Goal: Information Seeking & Learning: Learn about a topic

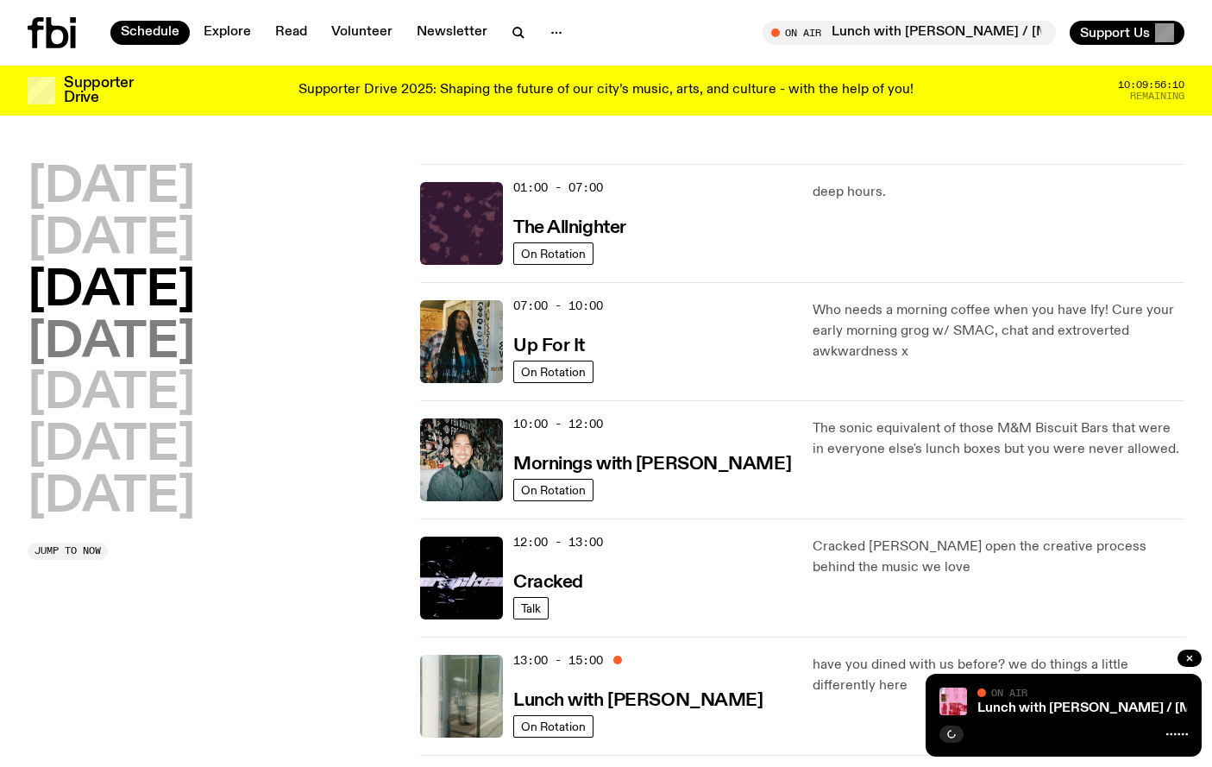
click at [187, 354] on h2 "[DATE]" at bounding box center [111, 343] width 167 height 48
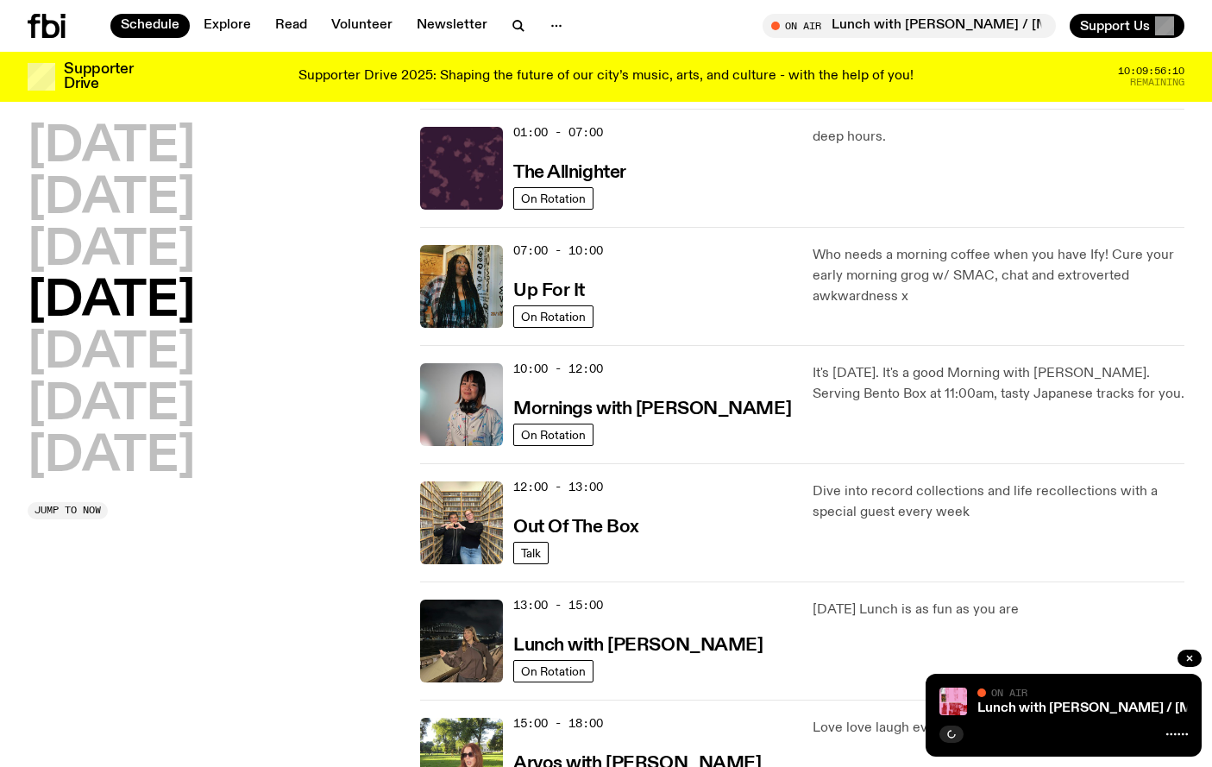
scroll to position [48, 0]
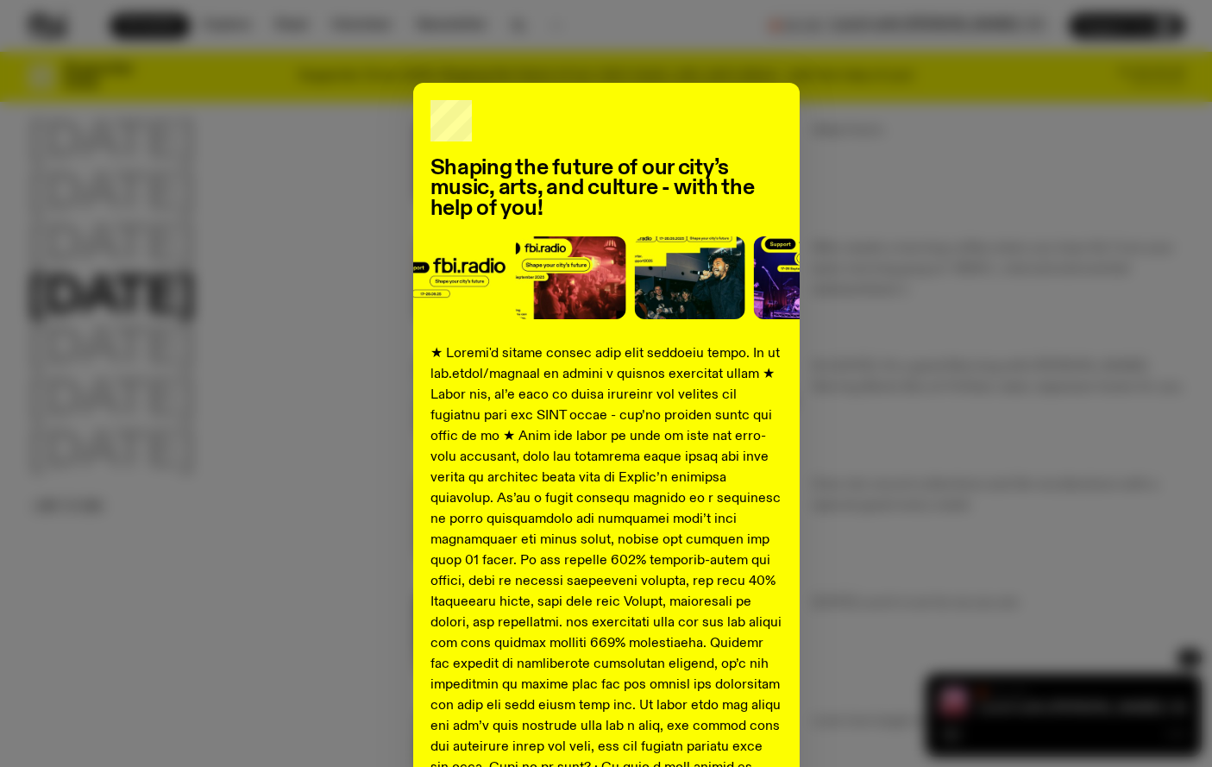
click at [925, 196] on div "Shaping the future of our city’s music, arts, and culture - with the help of yo…" at bounding box center [606, 644] width 1156 height 1123
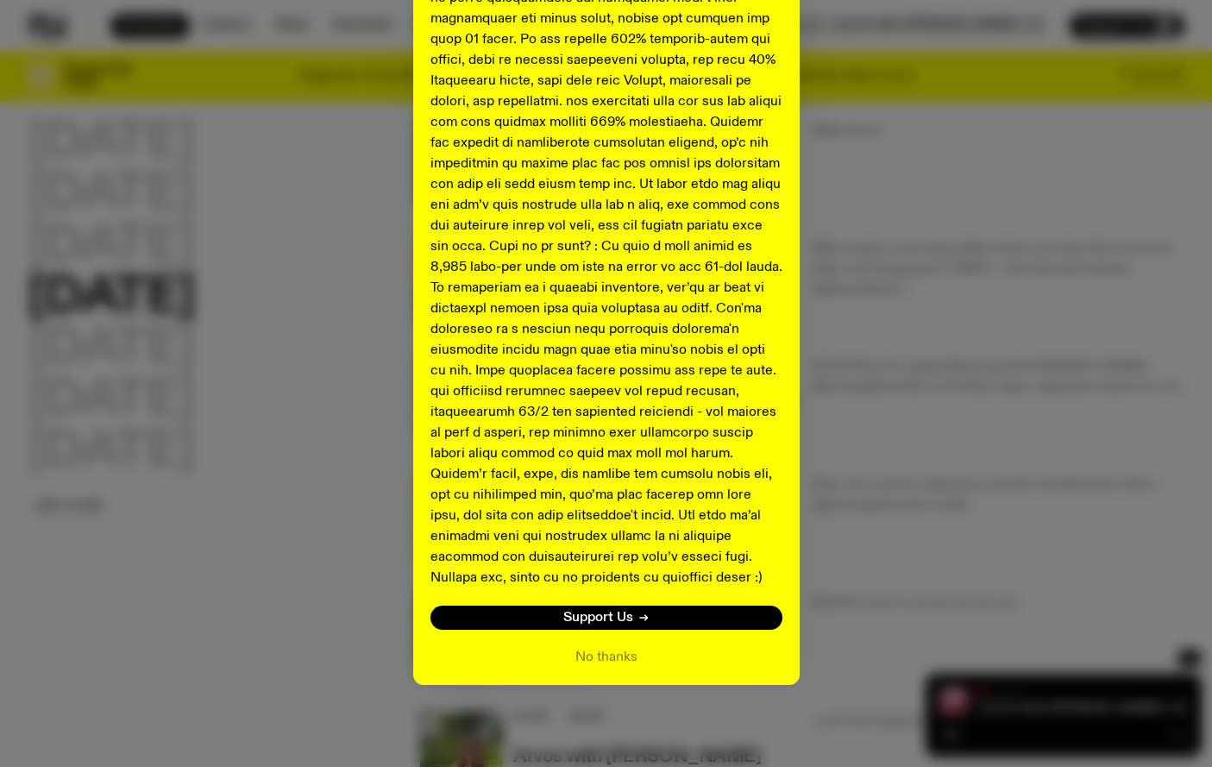
scroll to position [152, 0]
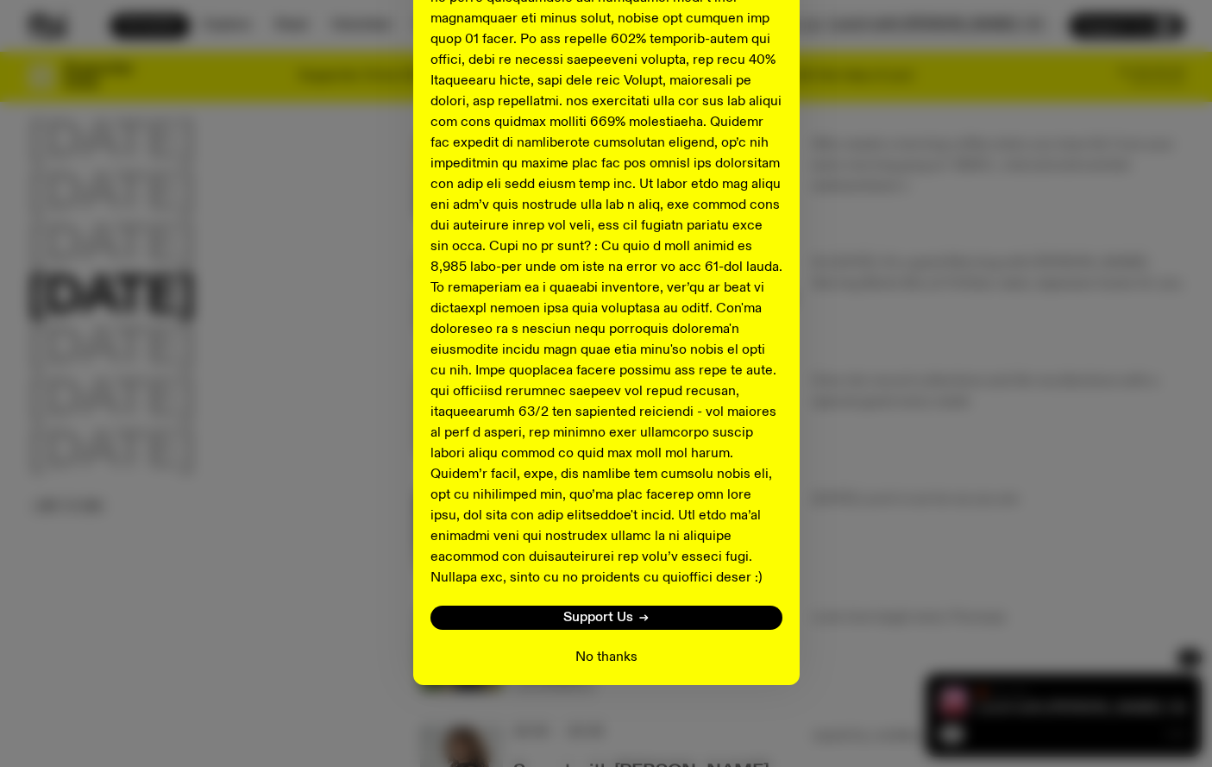
click at [592, 654] on button "No thanks" at bounding box center [606, 657] width 62 height 21
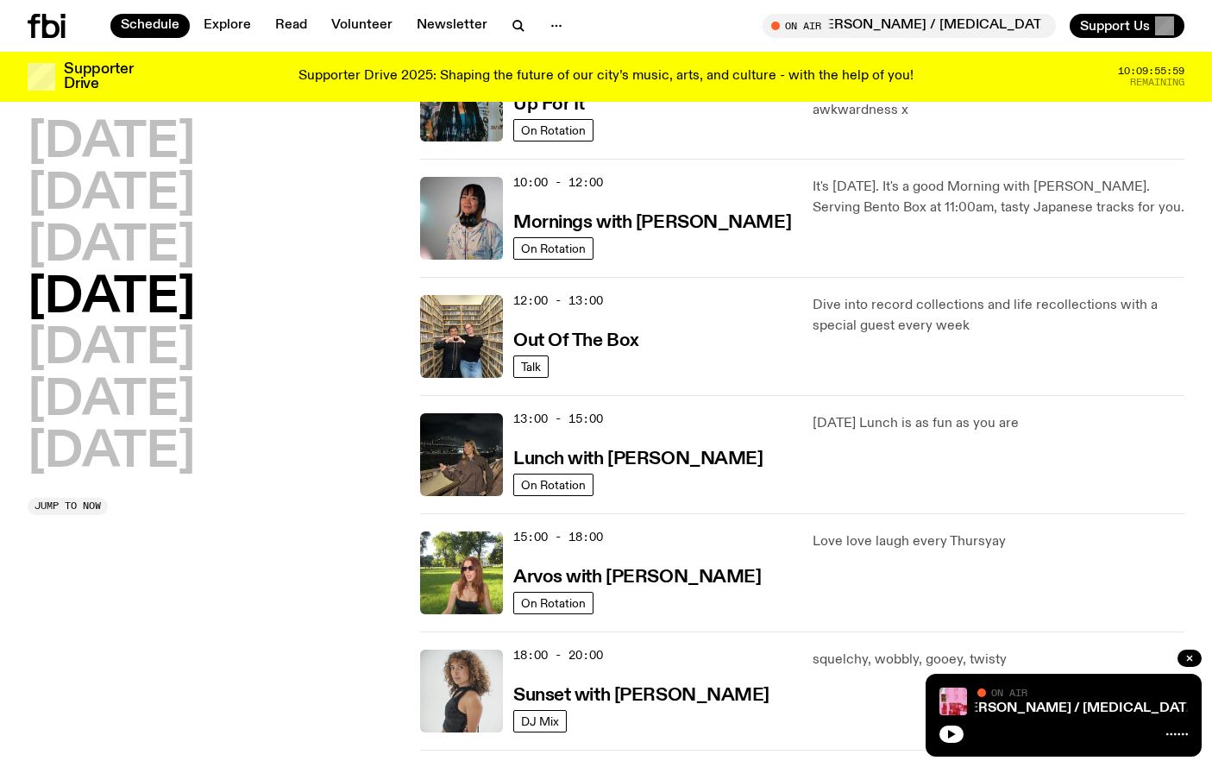
scroll to position [229, 0]
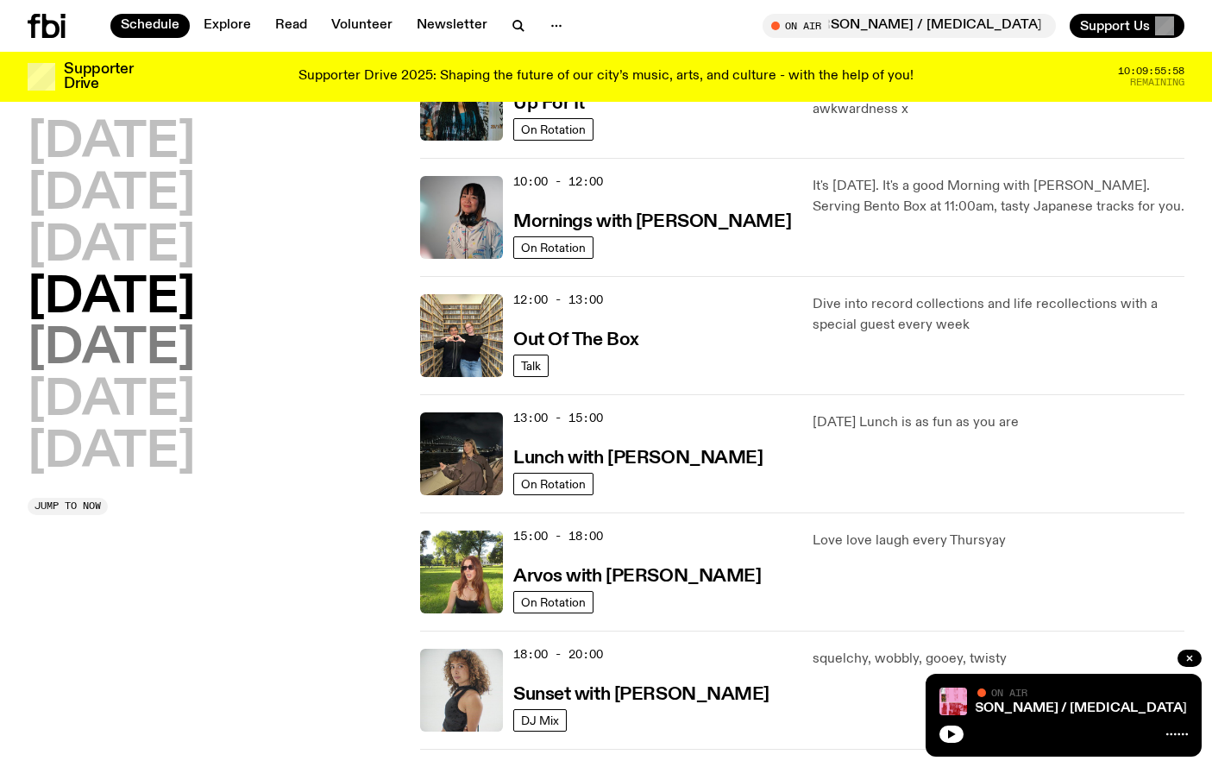
click at [124, 348] on h2 "[DATE]" at bounding box center [111, 349] width 167 height 48
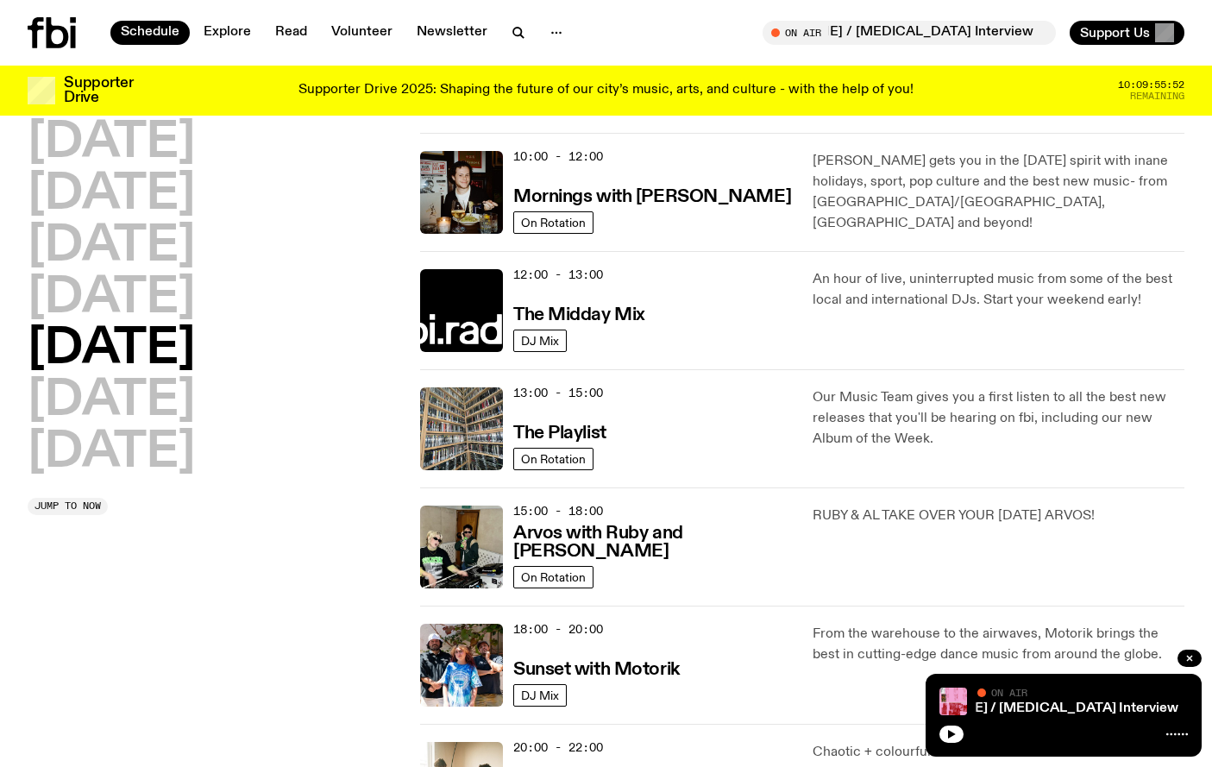
scroll to position [0, 0]
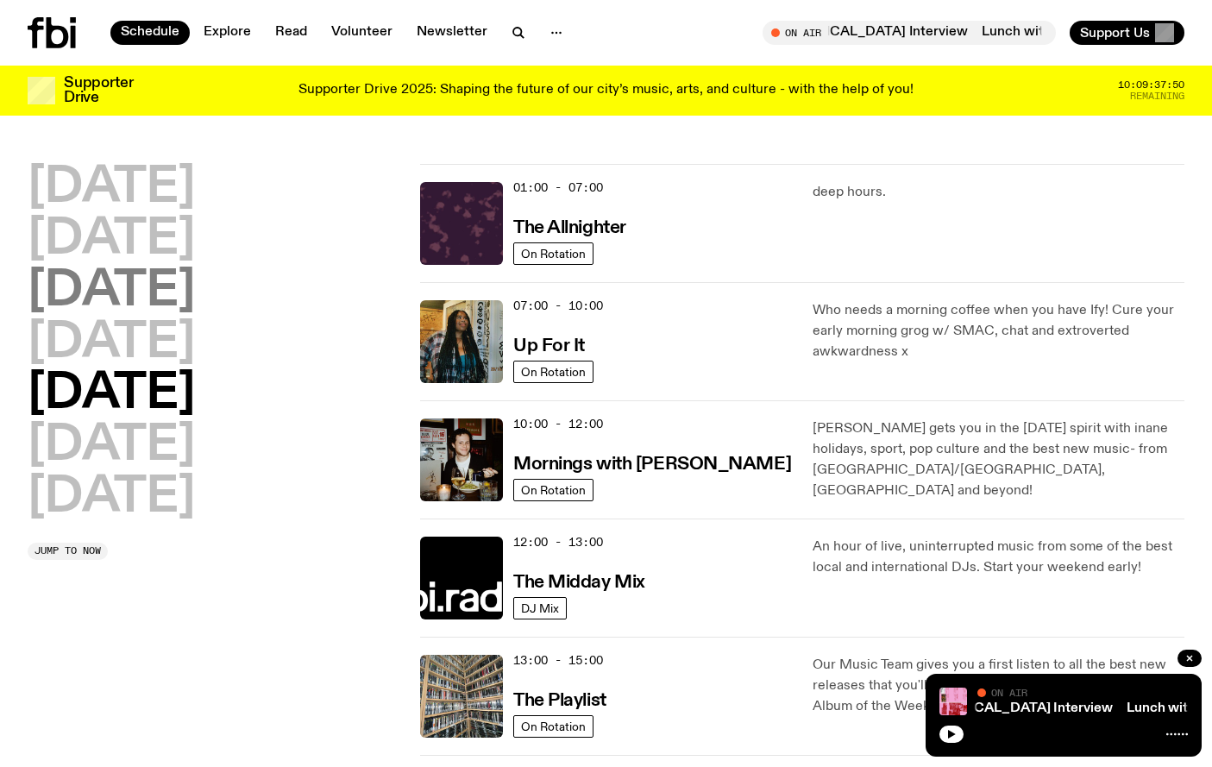
click at [195, 293] on h2 "[DATE]" at bounding box center [111, 291] width 167 height 48
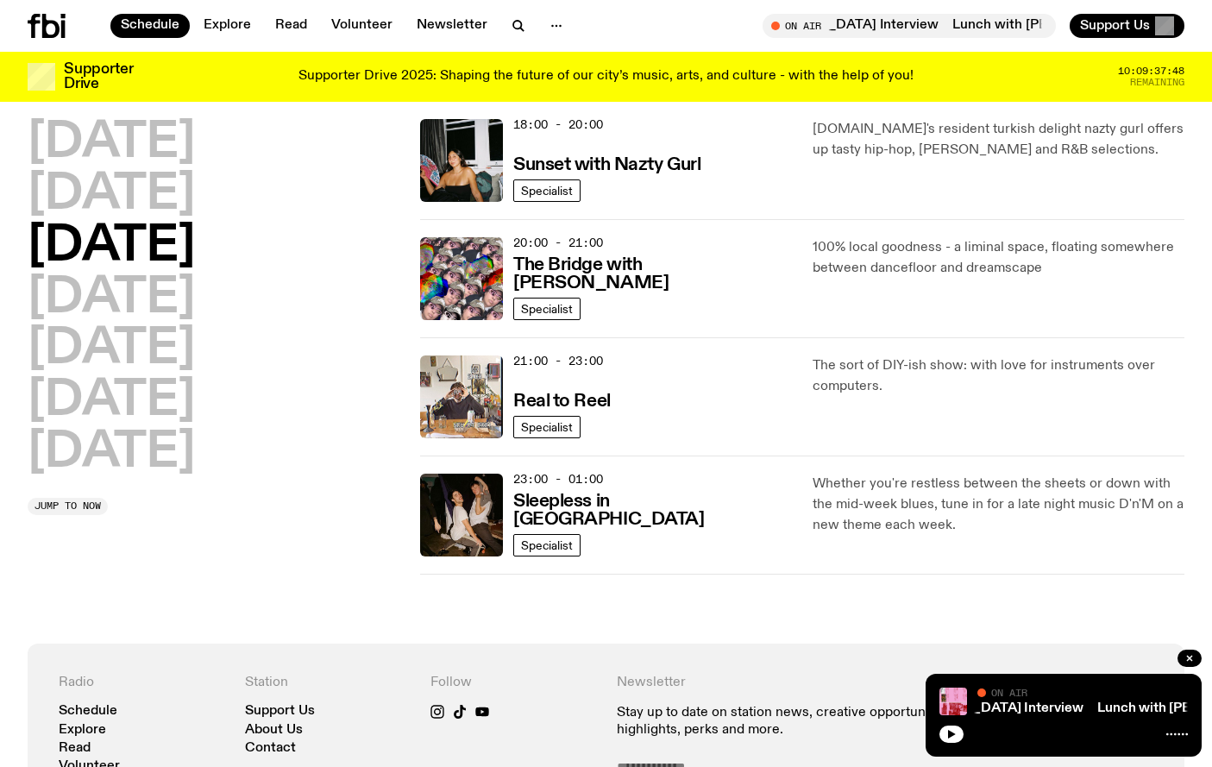
scroll to position [752, 0]
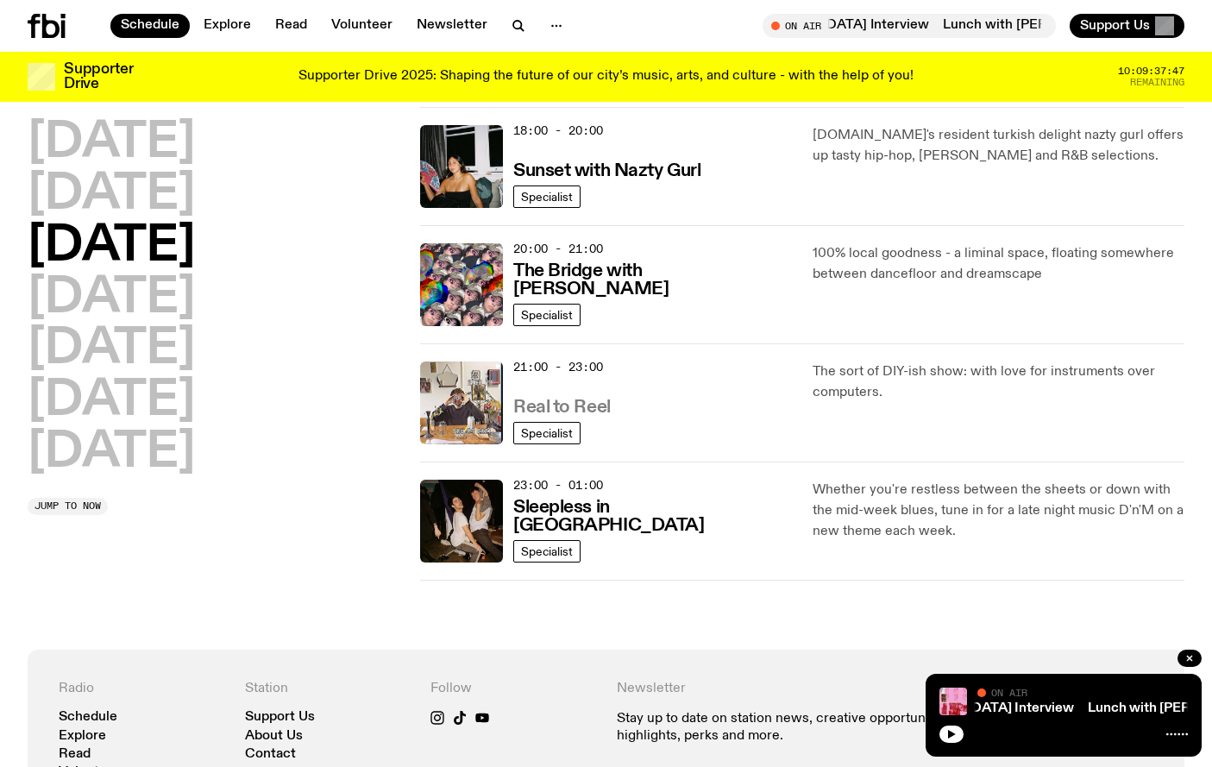
click at [589, 417] on h3 "Real to Reel" at bounding box center [561, 407] width 97 height 18
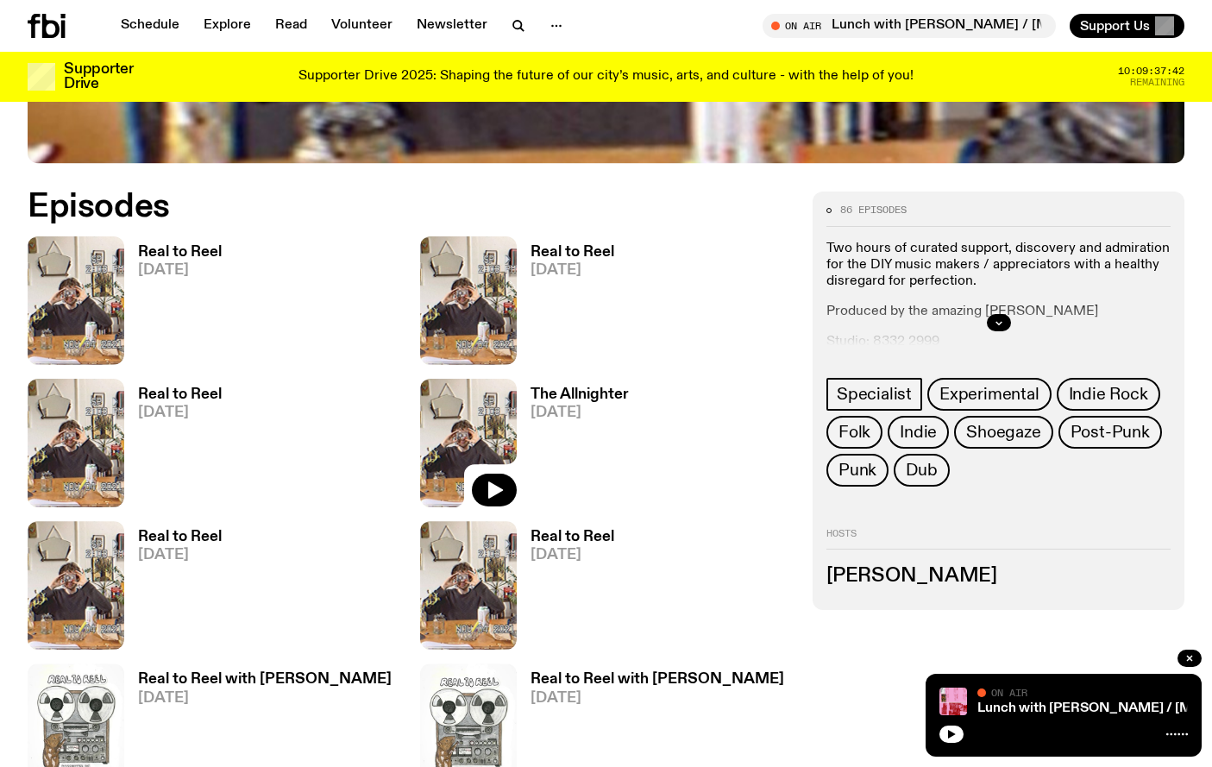
scroll to position [724, 0]
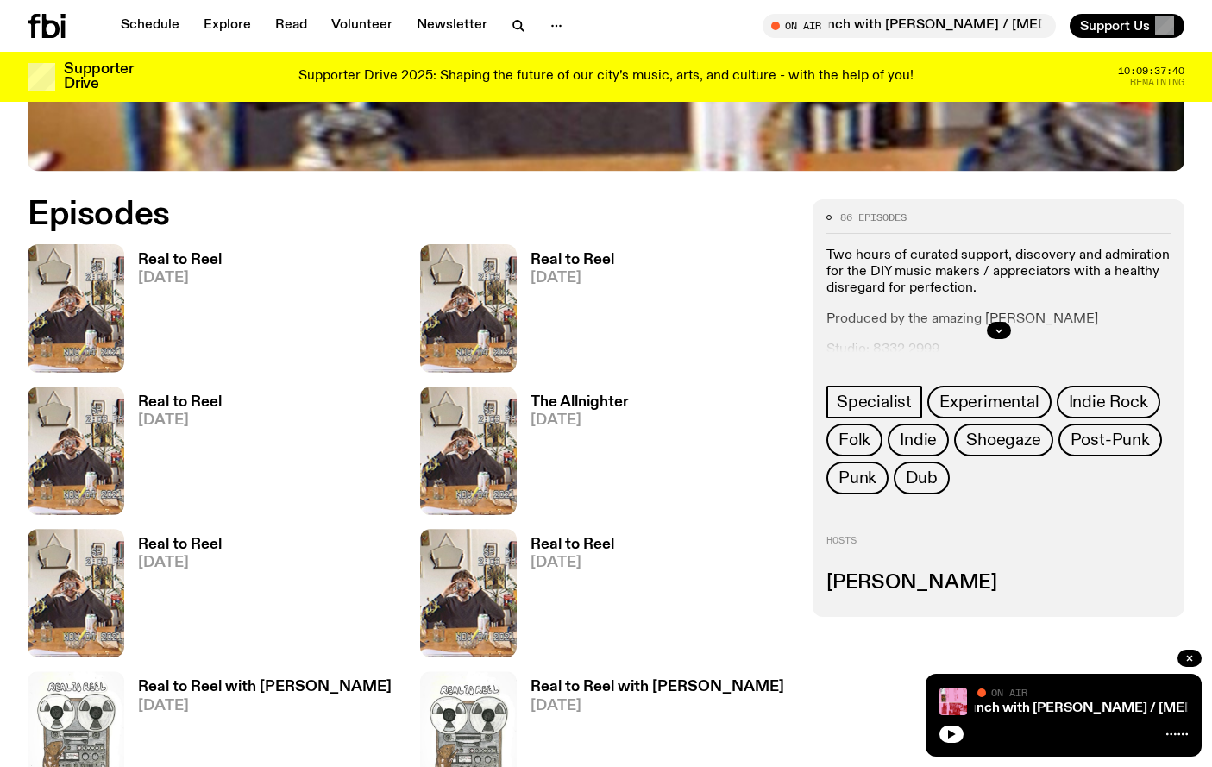
click at [205, 259] on h3 "Real to Reel" at bounding box center [180, 260] width 84 height 15
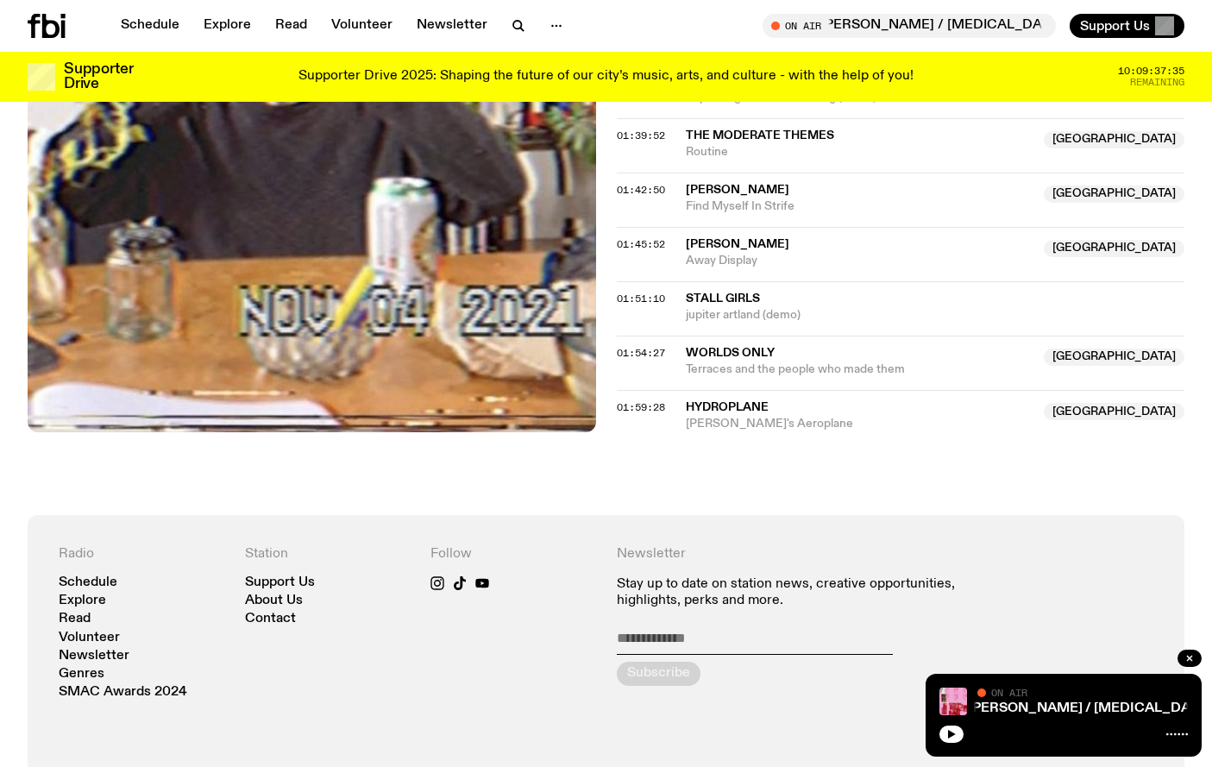
scroll to position [1857, 0]
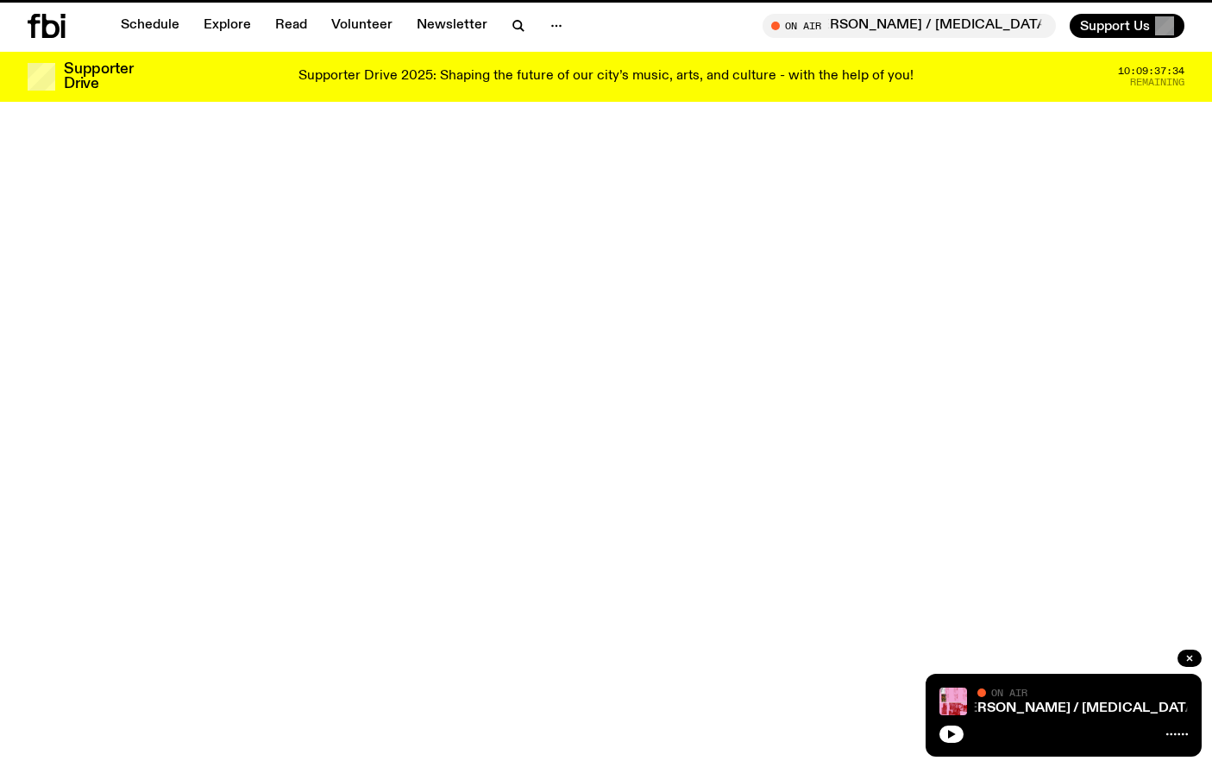
scroll to position [724, 0]
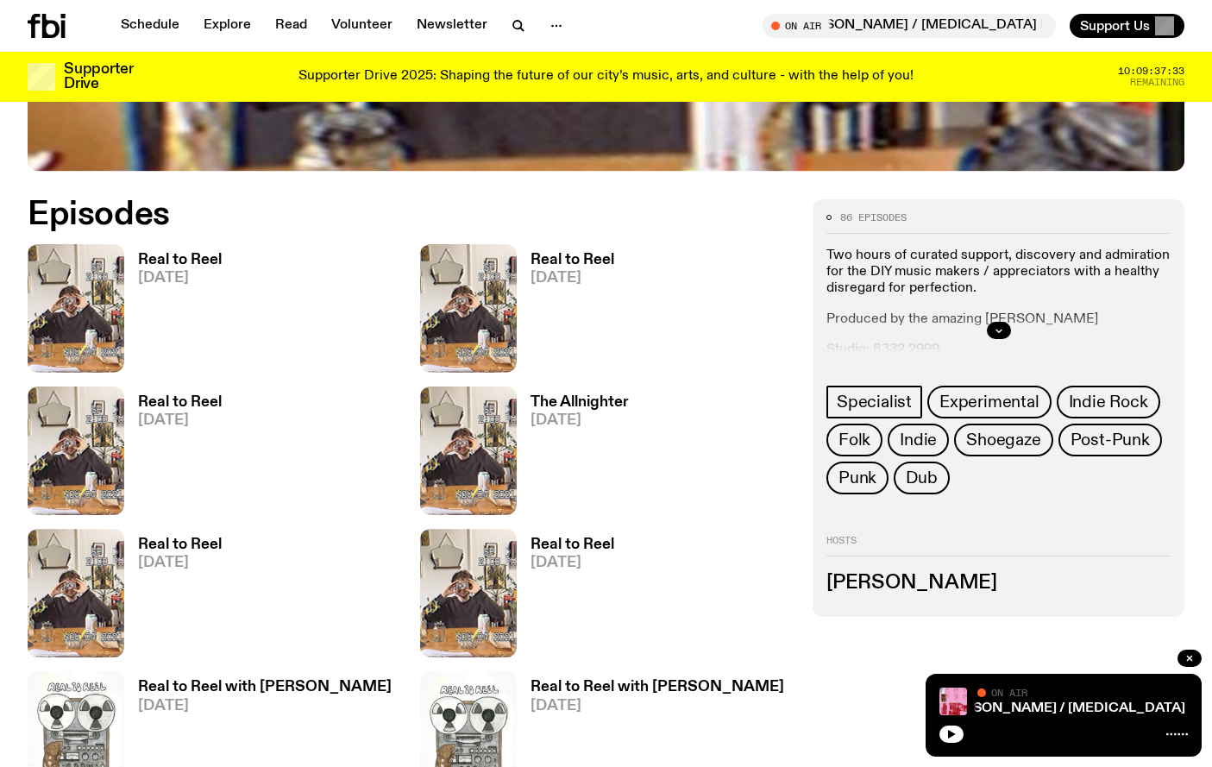
click at [573, 264] on h3 "Real to Reel" at bounding box center [572, 260] width 84 height 15
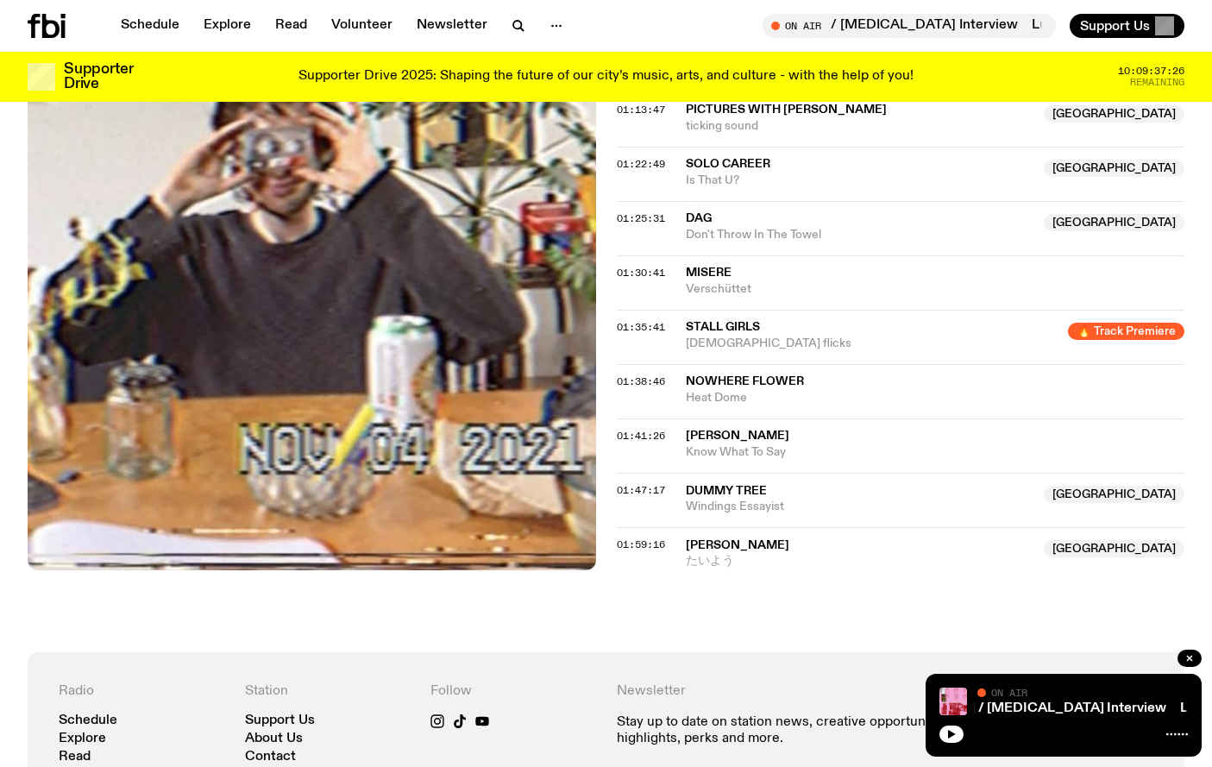
scroll to position [1592, 0]
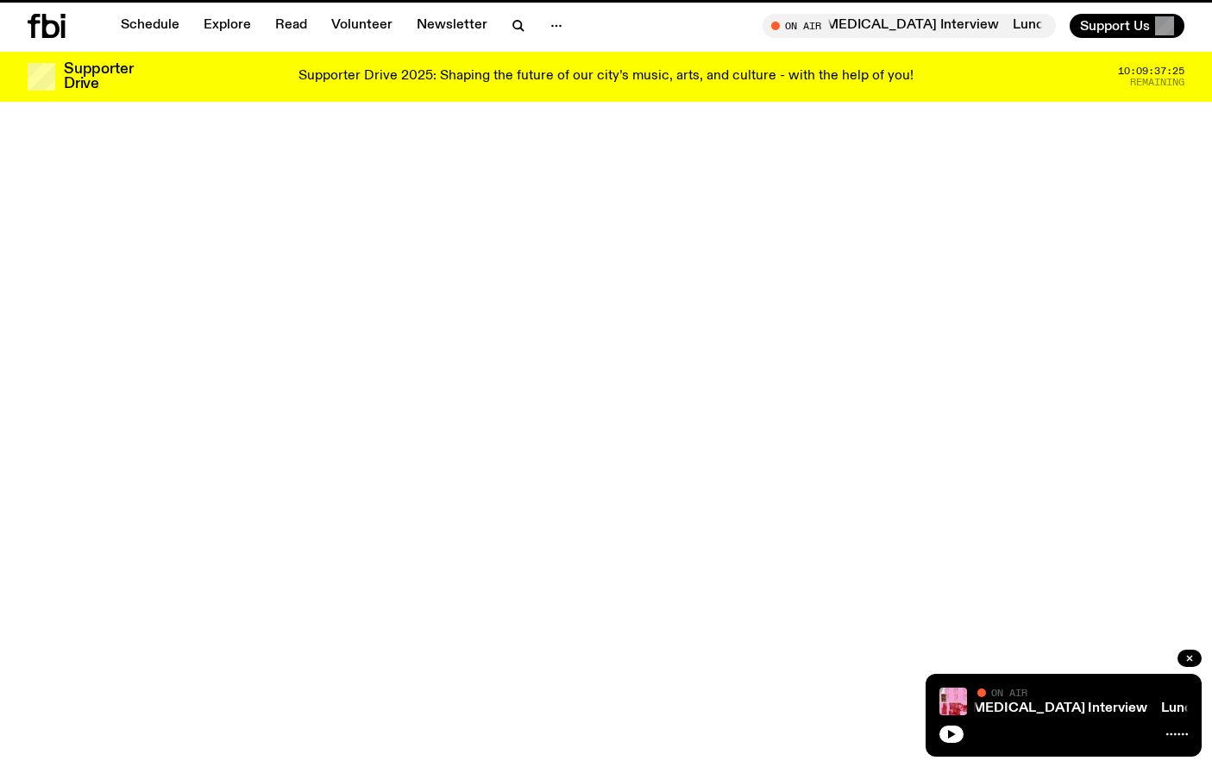
scroll to position [724, 0]
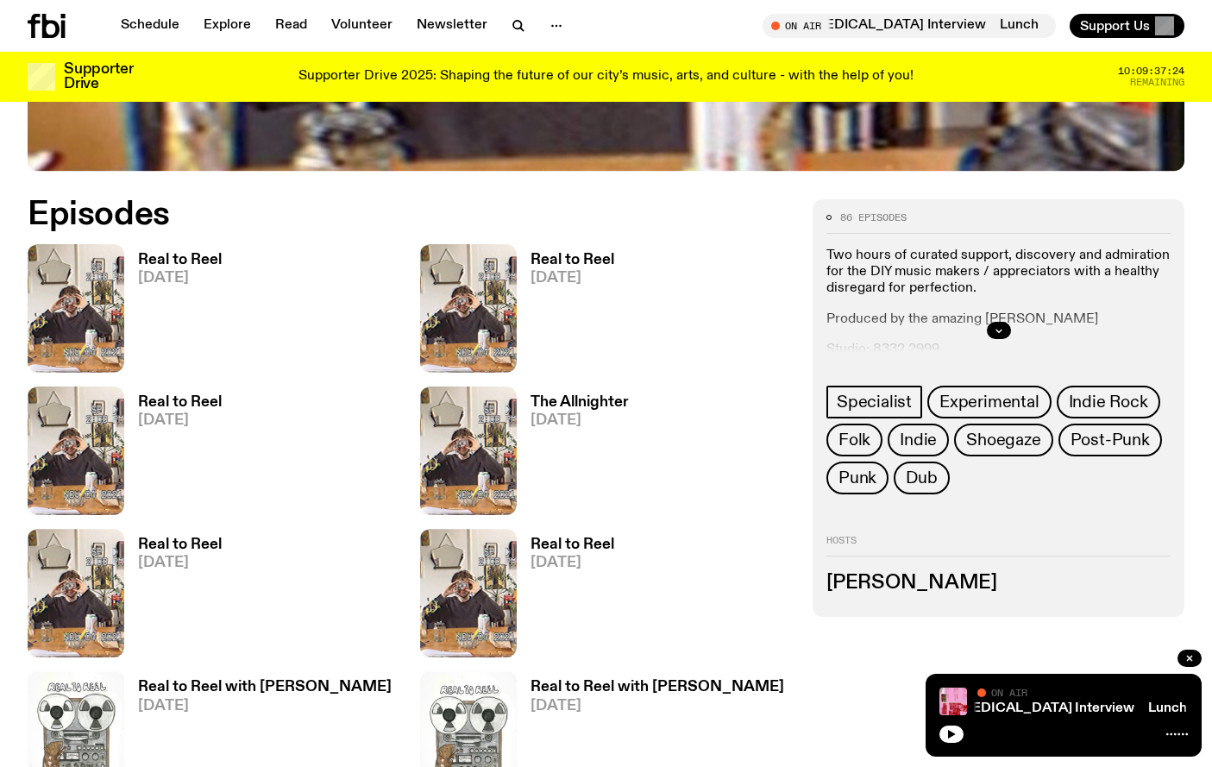
click at [172, 413] on span "[DATE]" at bounding box center [180, 420] width 84 height 15
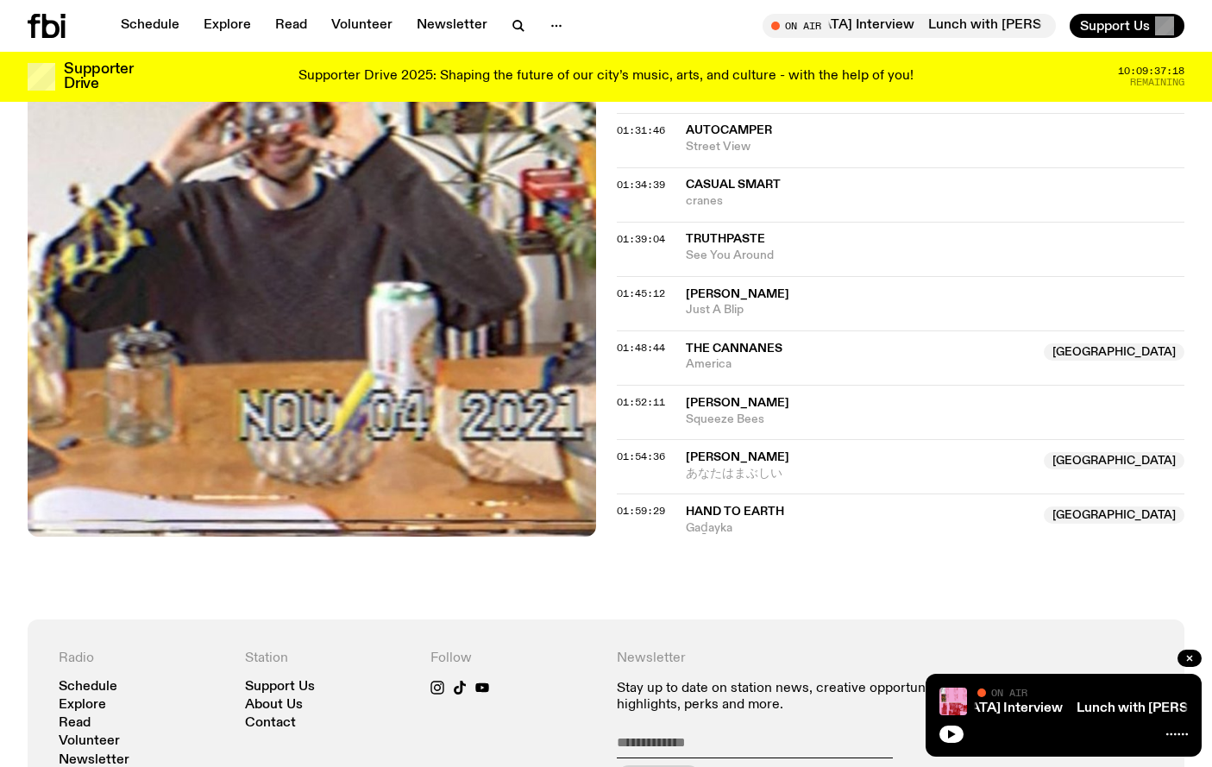
scroll to position [1777, 0]
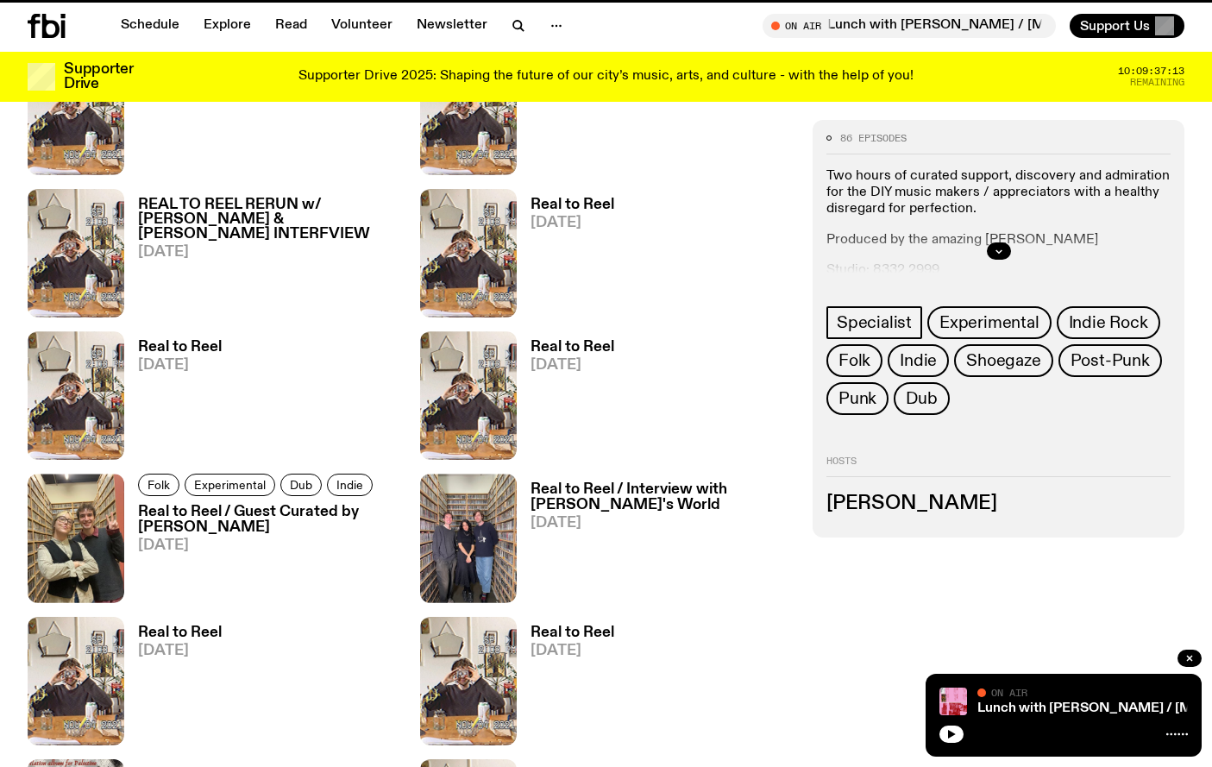
scroll to position [724, 0]
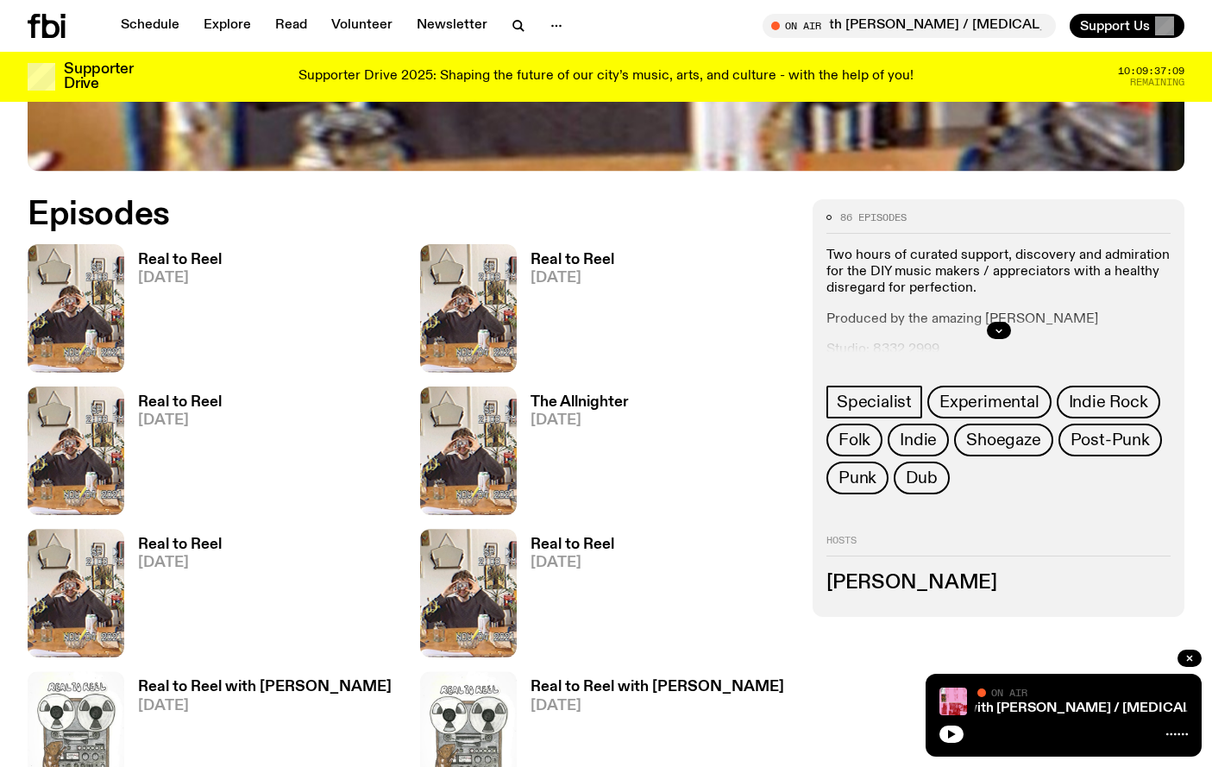
click at [591, 405] on h3 "The Allnighter" at bounding box center [579, 402] width 98 height 15
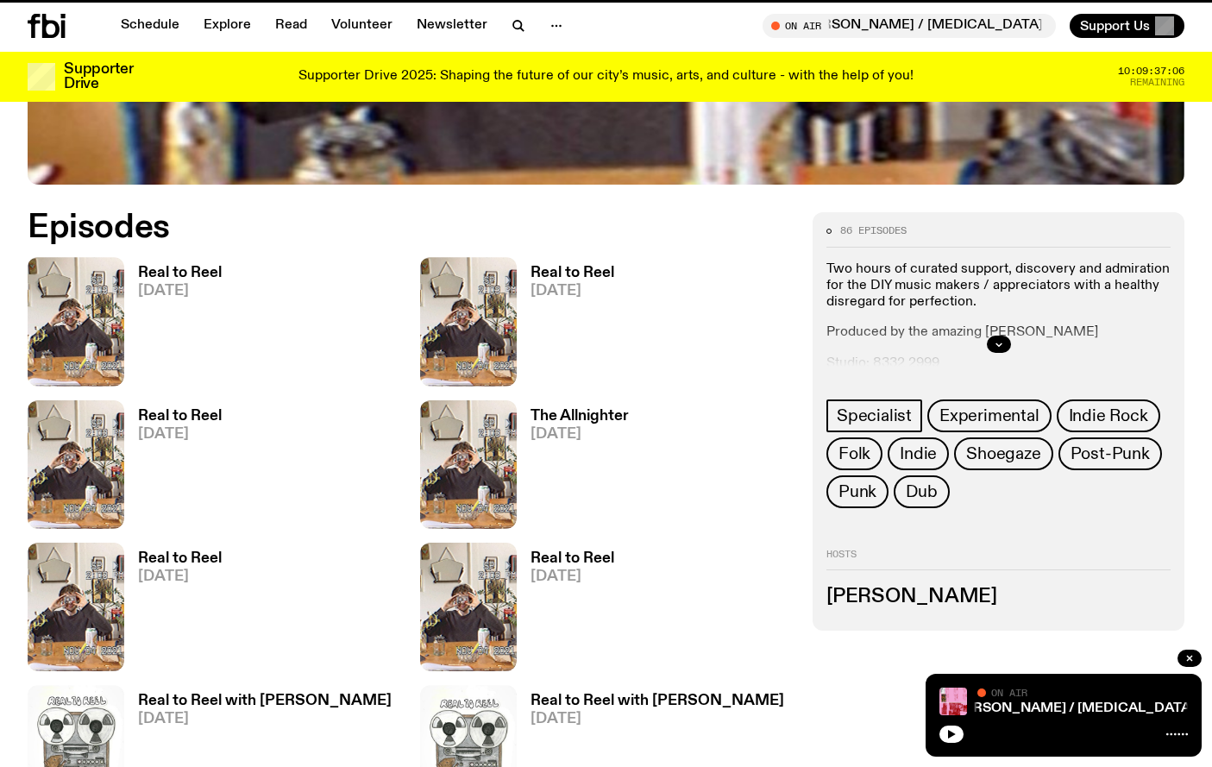
scroll to position [711, 0]
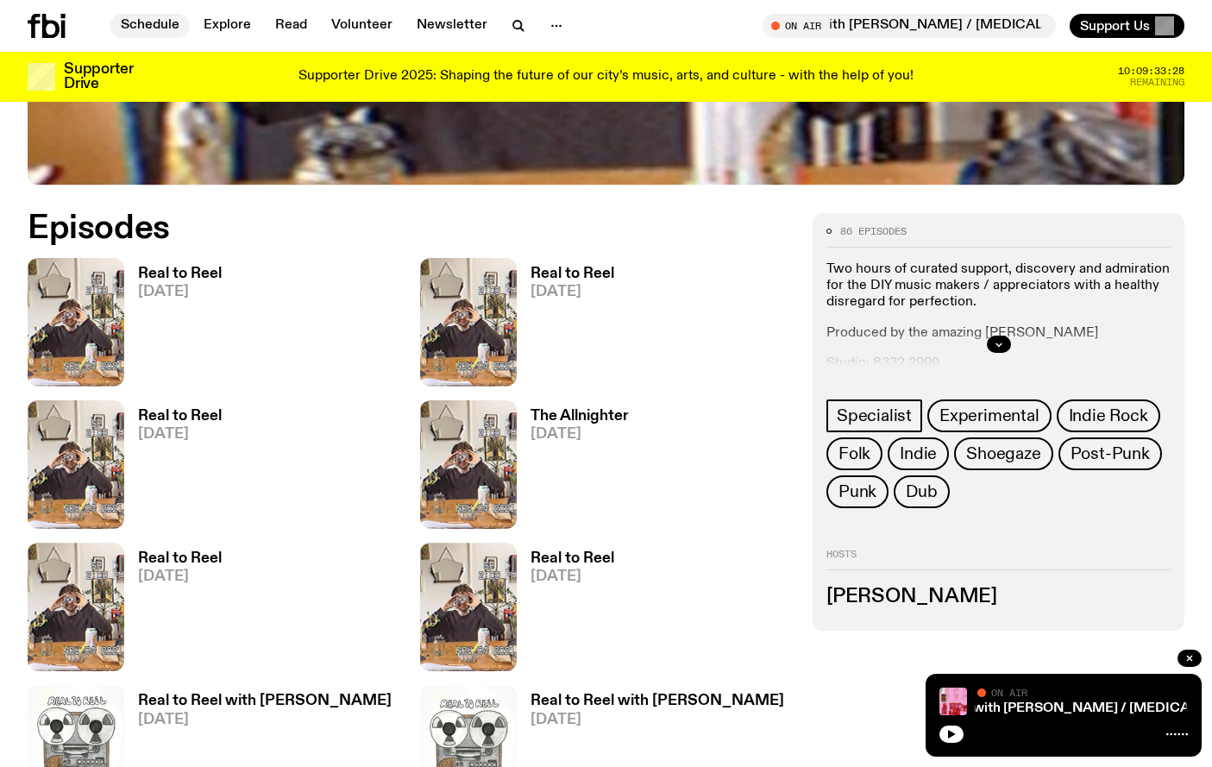
click at [132, 25] on link "Schedule" at bounding box center [149, 26] width 79 height 24
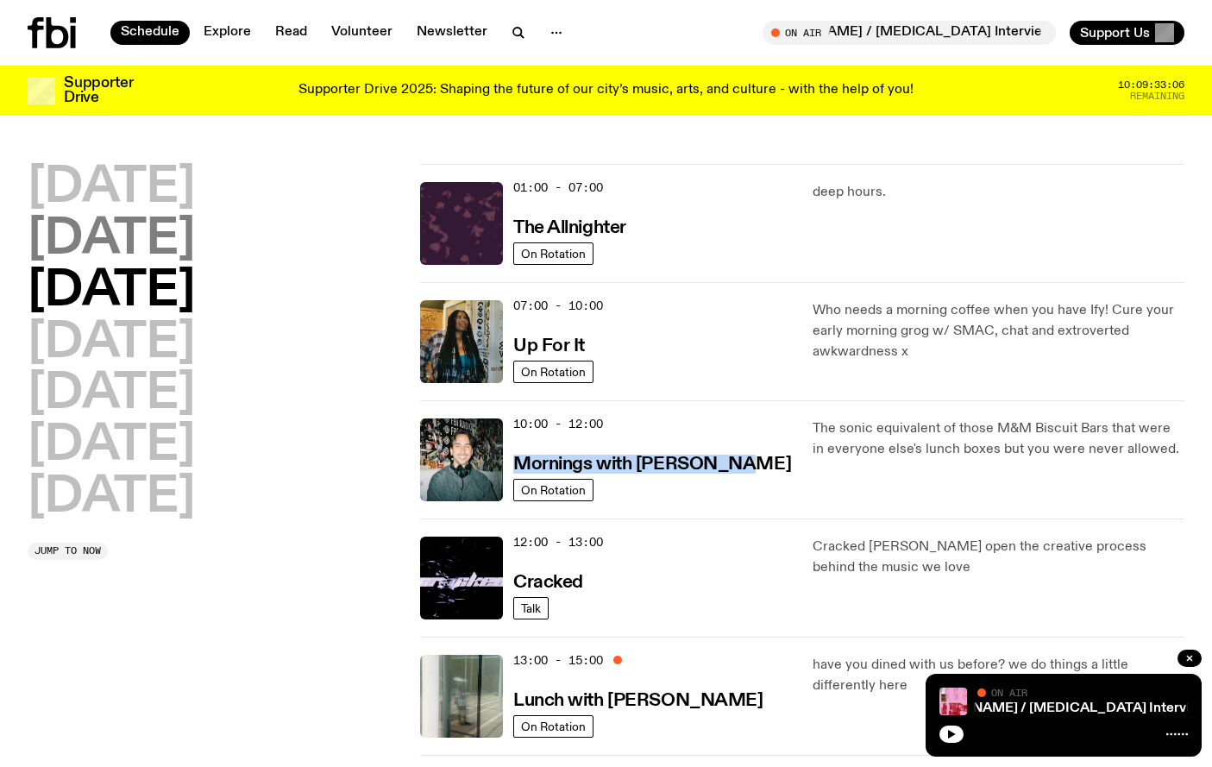
click at [182, 242] on h2 "[DATE]" at bounding box center [111, 240] width 167 height 48
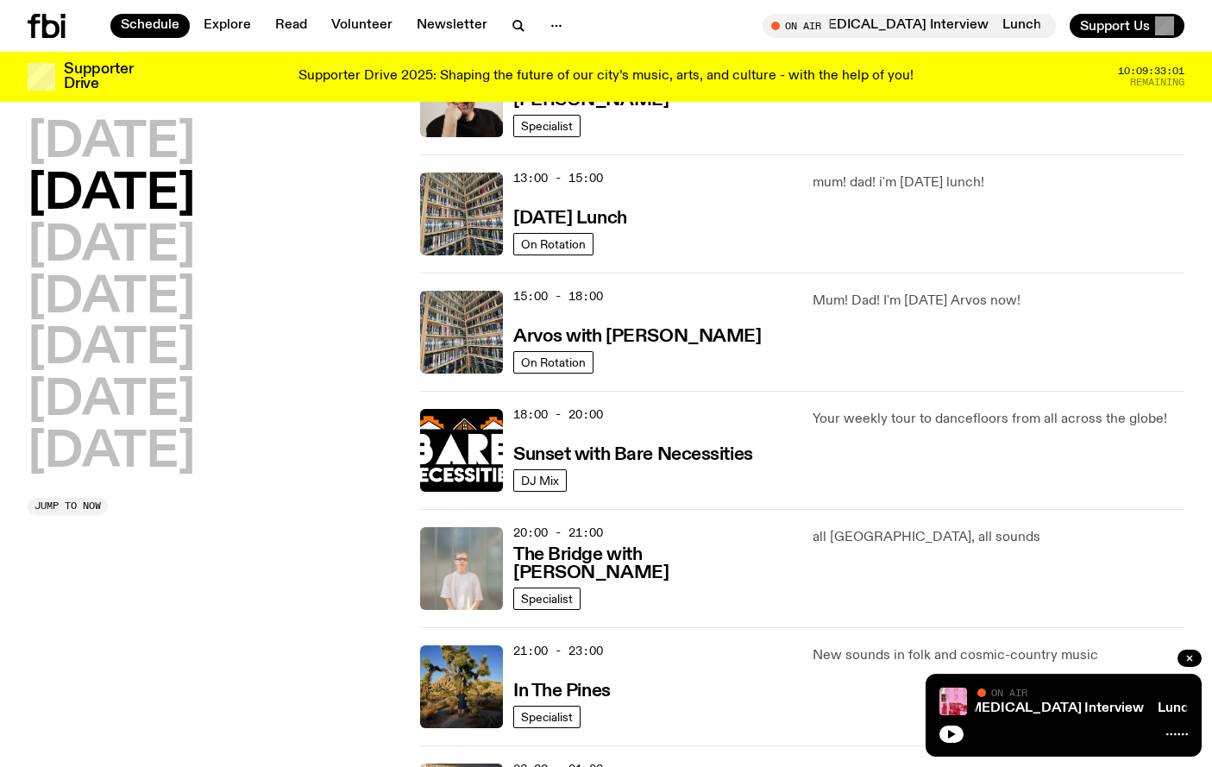
scroll to position [374, 0]
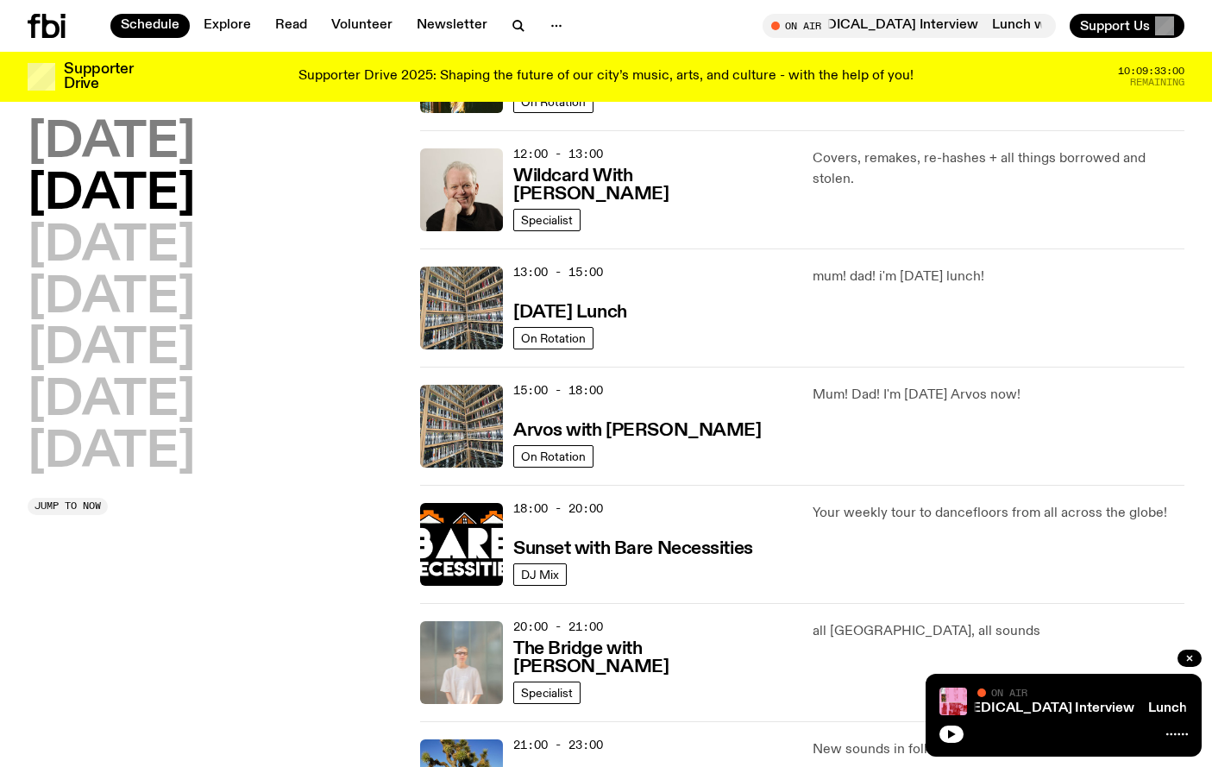
click at [165, 140] on h2 "[DATE]" at bounding box center [111, 143] width 167 height 48
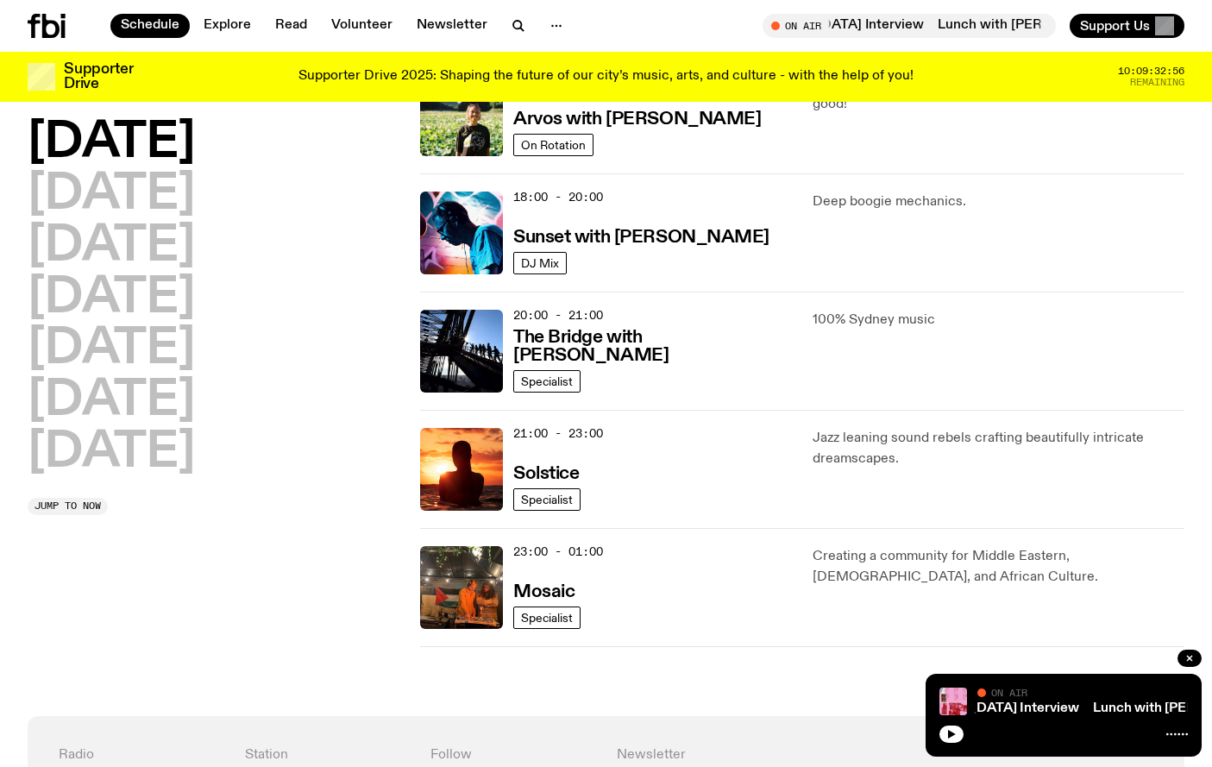
scroll to position [694, 0]
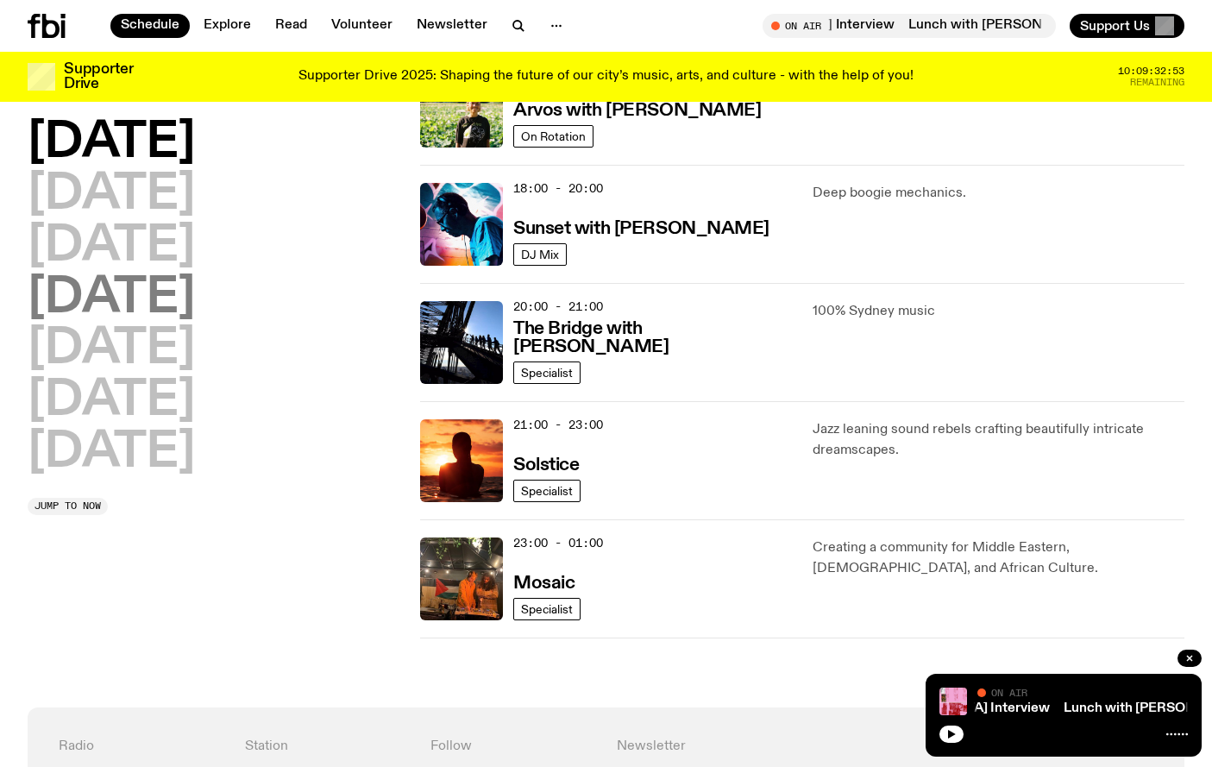
click at [148, 311] on h2 "[DATE]" at bounding box center [111, 298] width 167 height 48
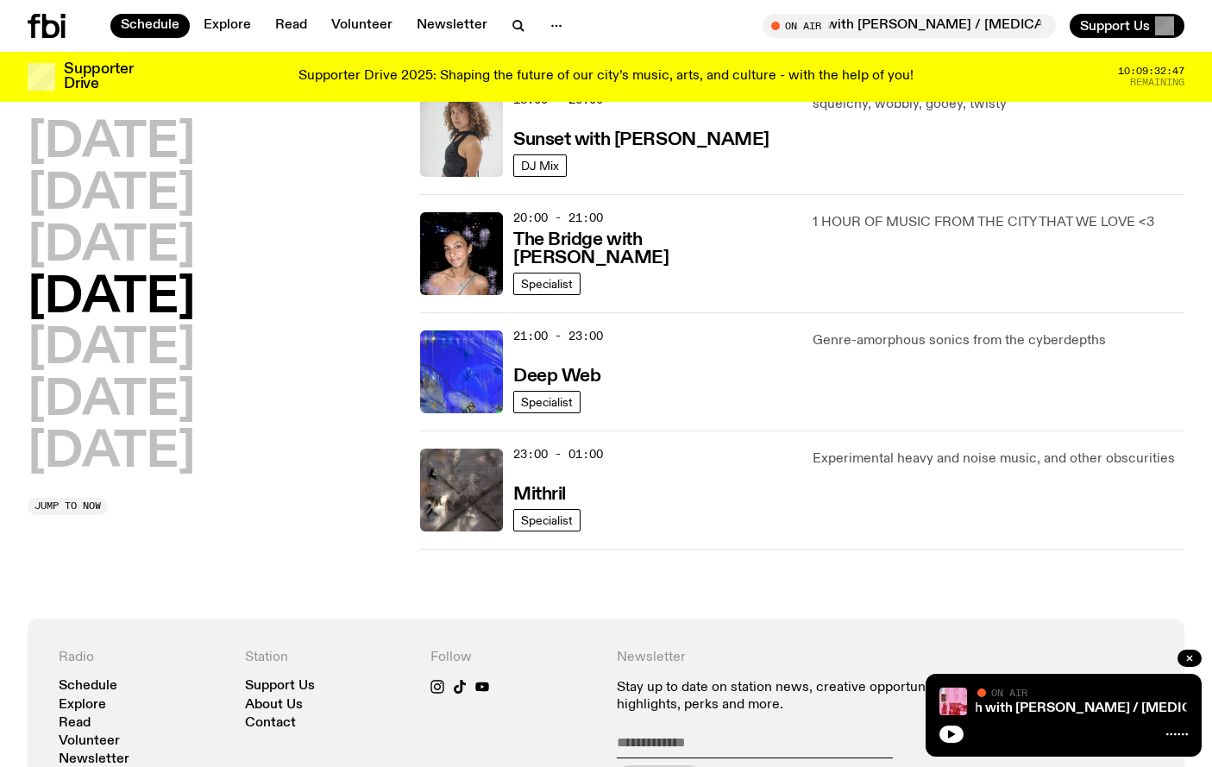
scroll to position [786, 0]
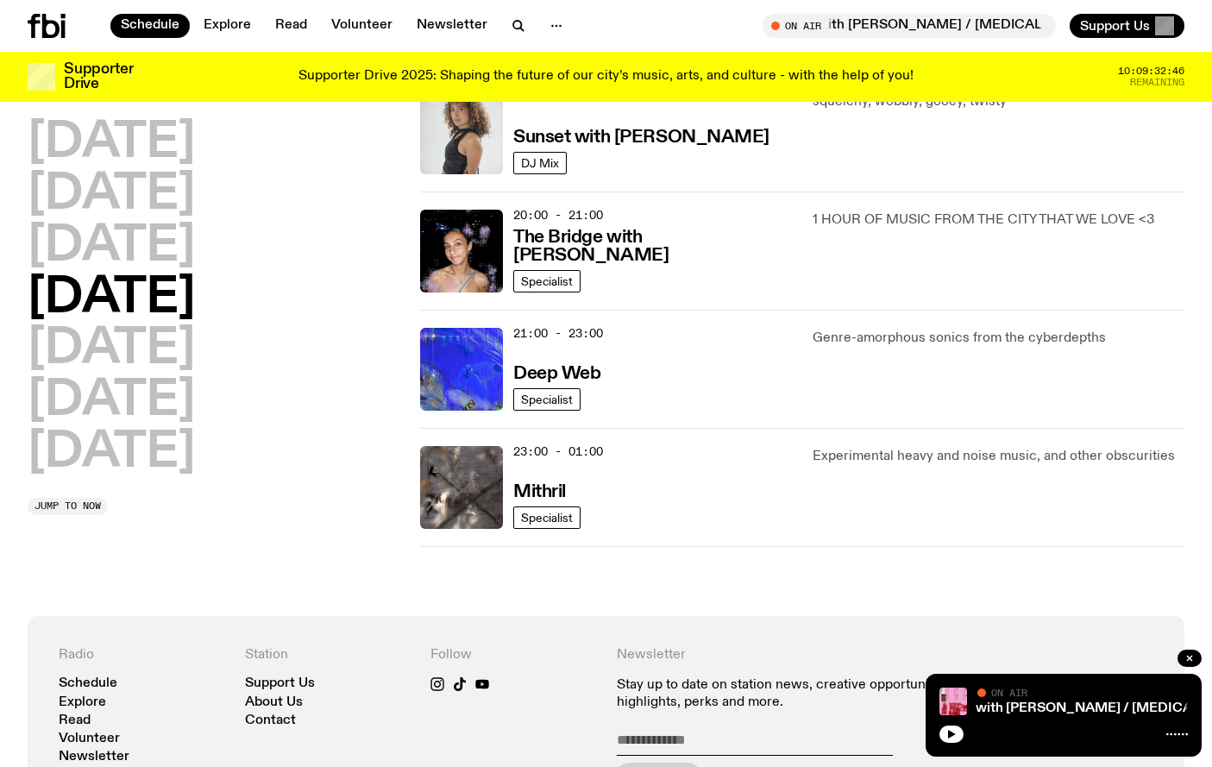
click at [180, 347] on div "[DATE] [DATE] [DATE] [DATE] [DATE] [DATE] [DATE]" at bounding box center [214, 298] width 372 height 358
click at [135, 347] on h2 "[DATE]" at bounding box center [111, 349] width 167 height 48
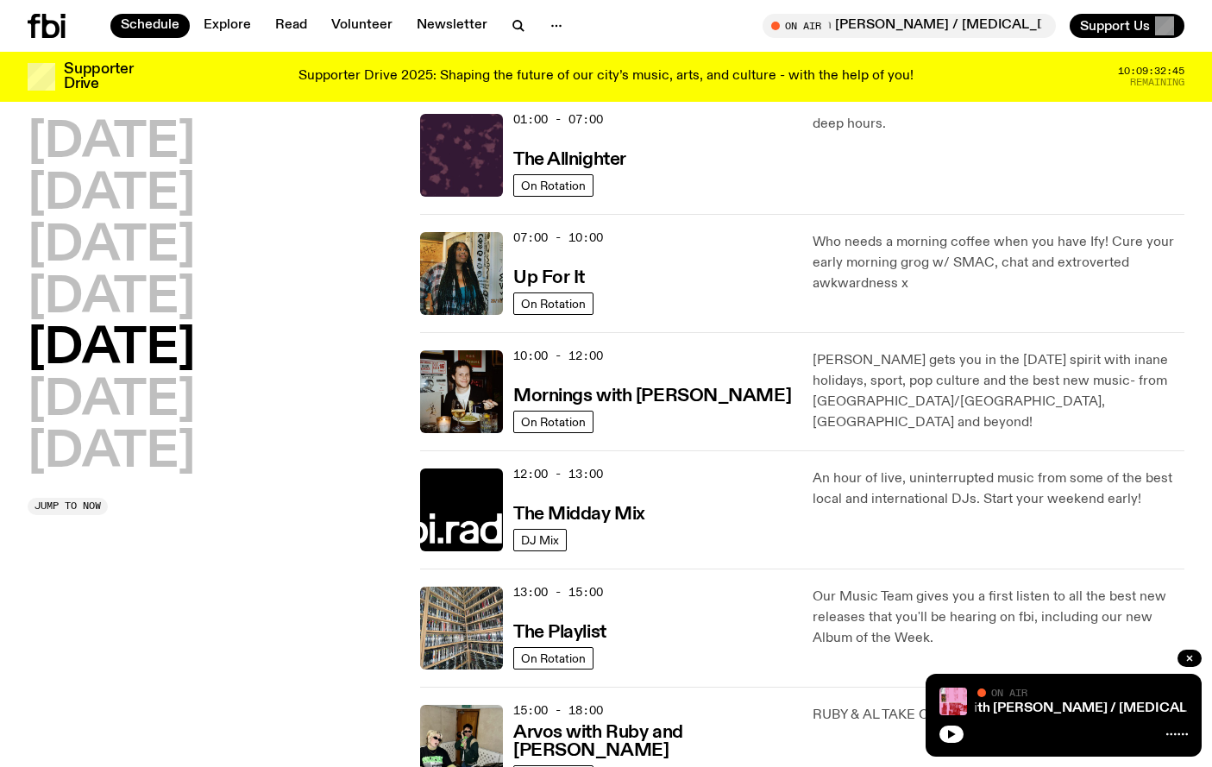
scroll to position [48, 0]
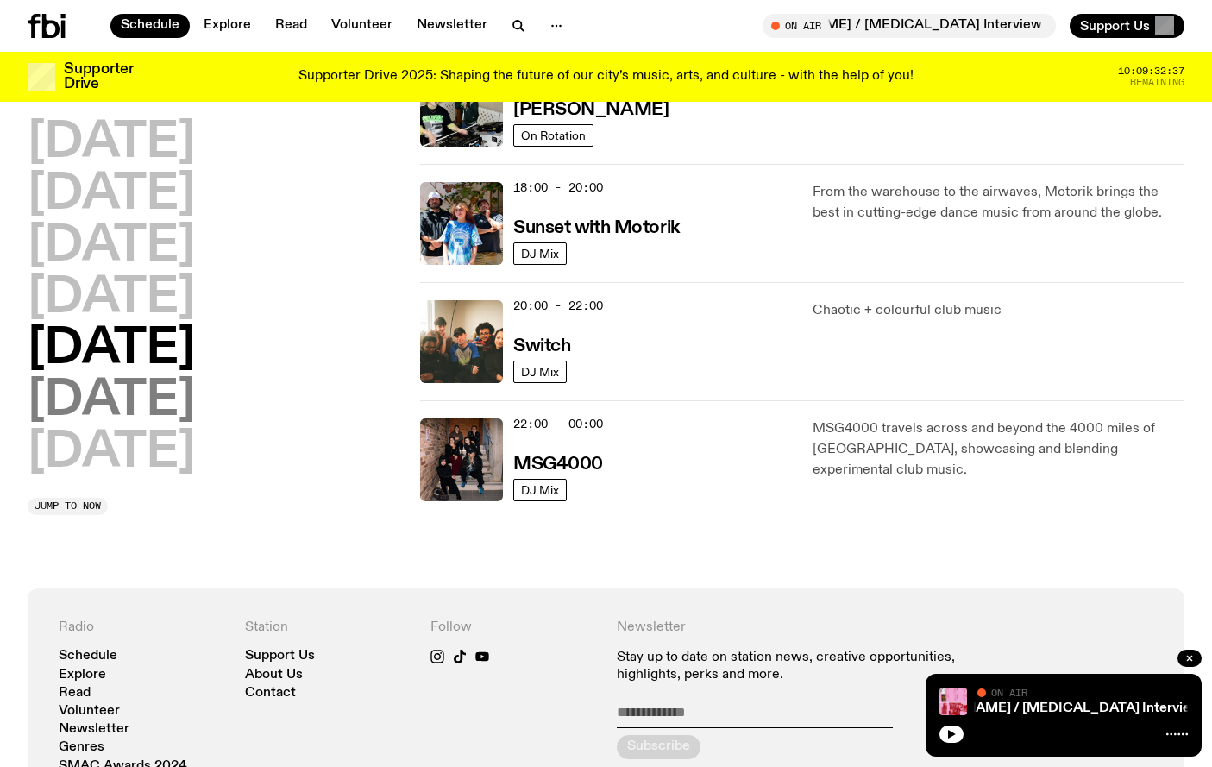
click at [117, 393] on h2 "[DATE]" at bounding box center [111, 401] width 167 height 48
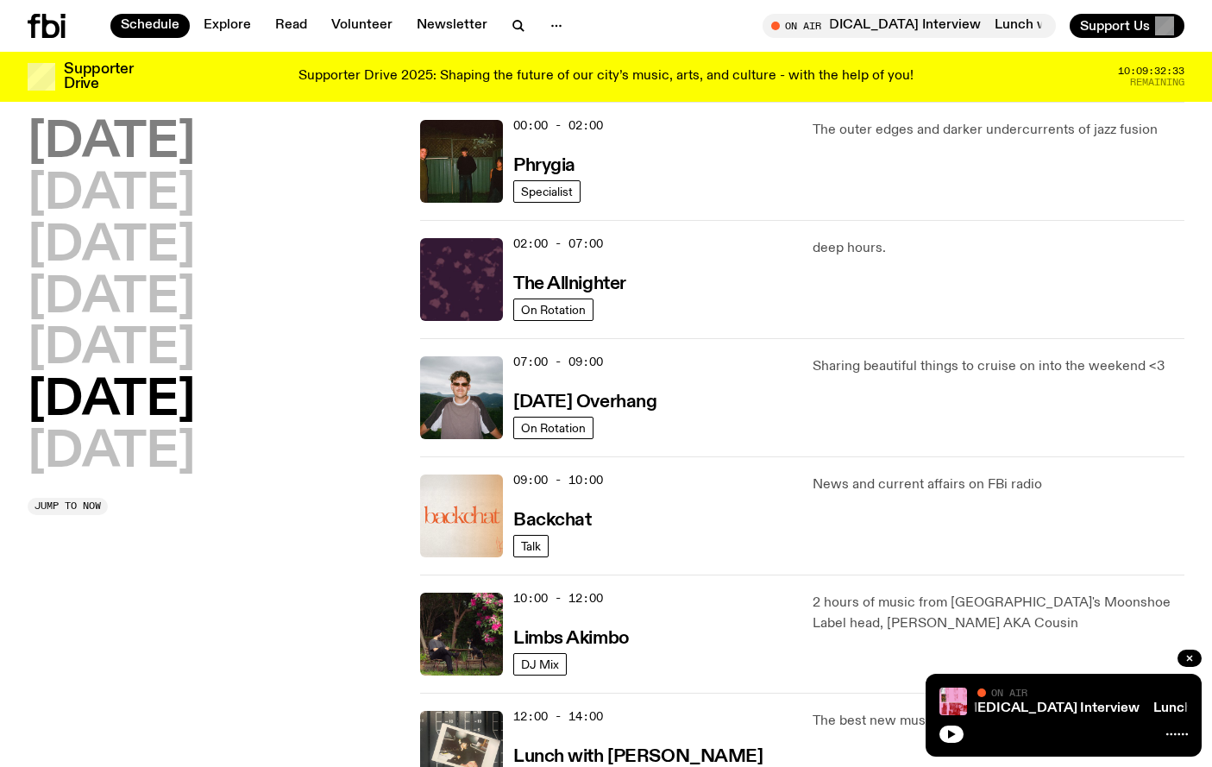
click at [185, 153] on h2 "[DATE]" at bounding box center [111, 143] width 167 height 48
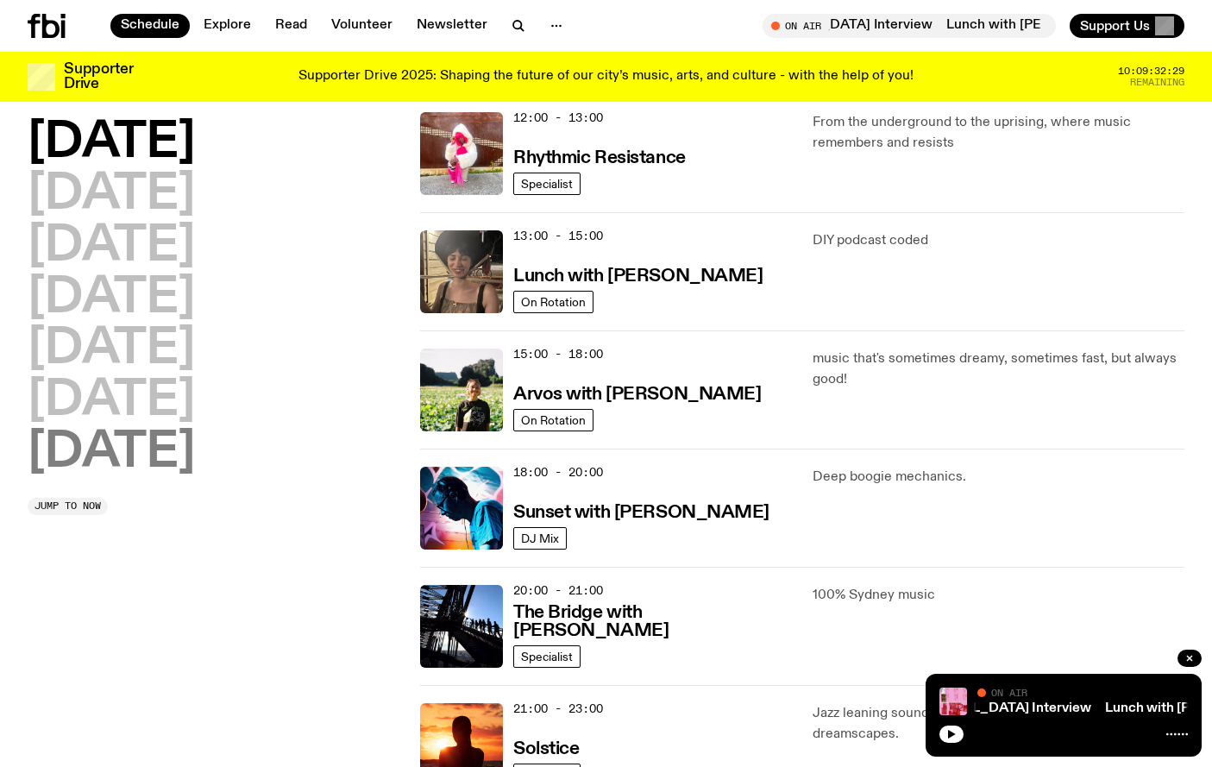
click at [176, 470] on h2 "[DATE]" at bounding box center [111, 453] width 167 height 48
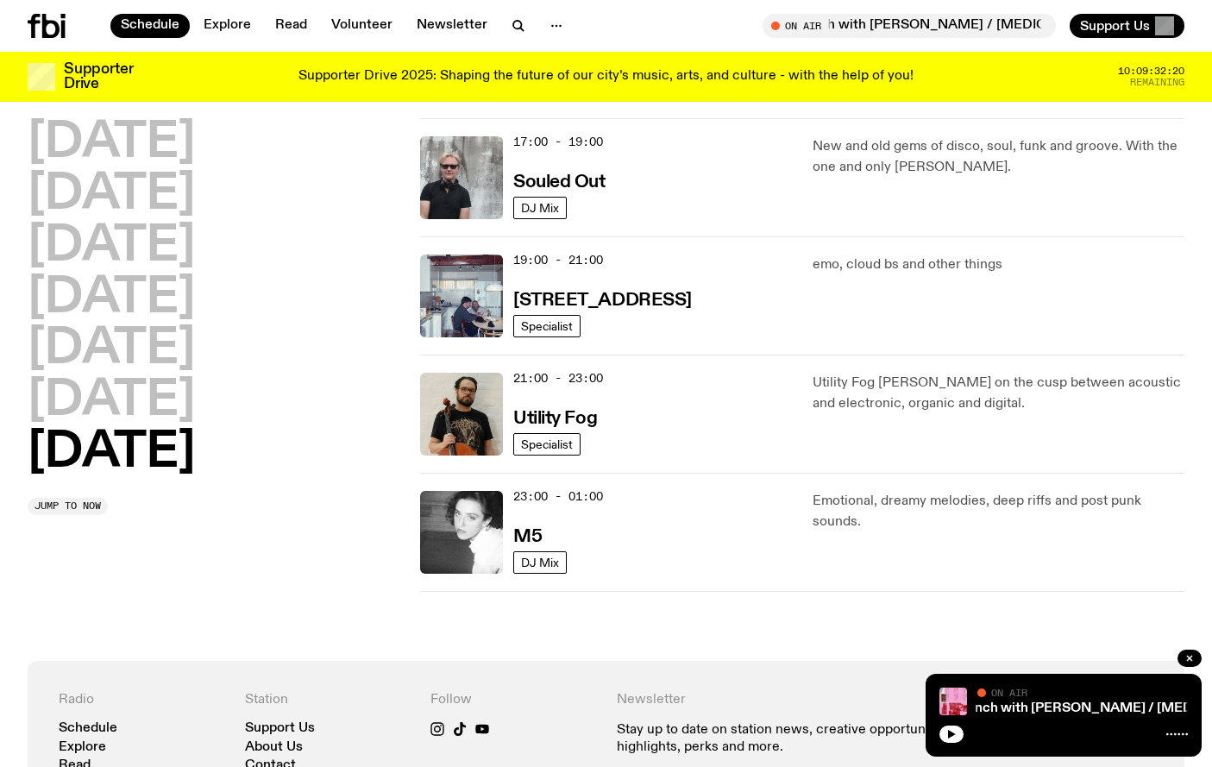
scroll to position [1108, 0]
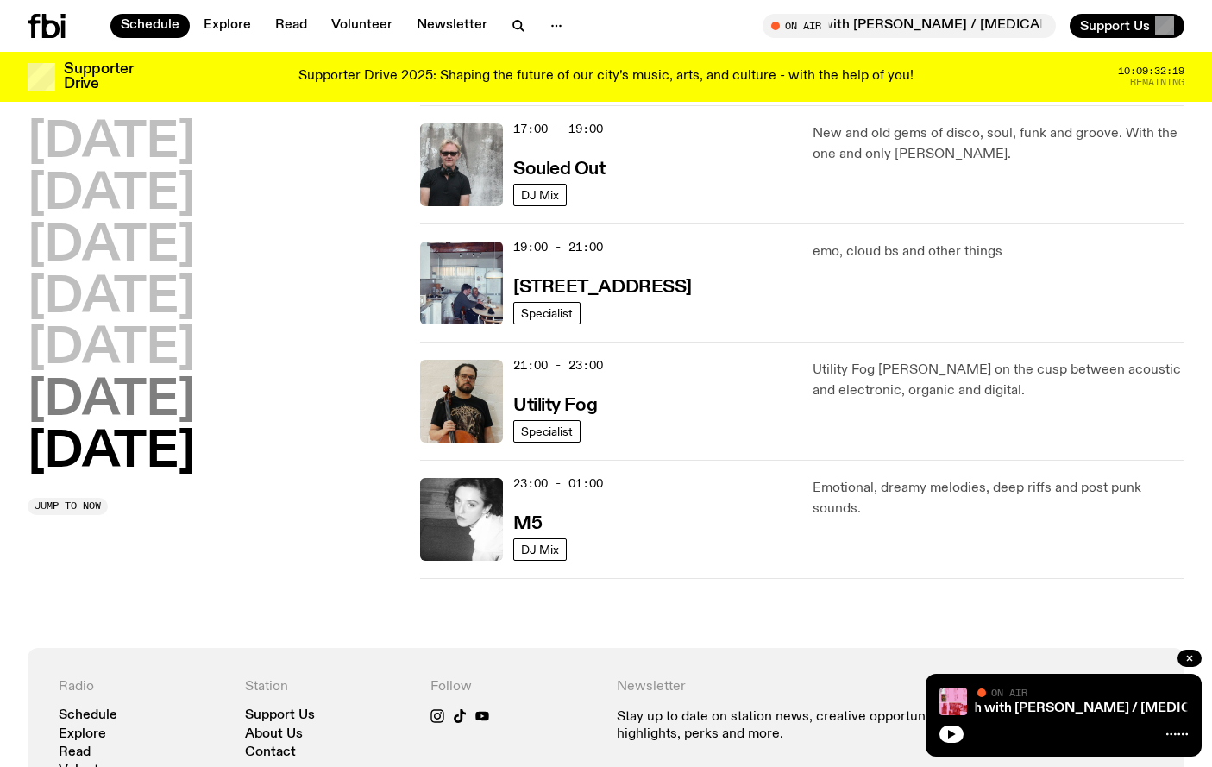
click at [161, 404] on h2 "[DATE]" at bounding box center [111, 401] width 167 height 48
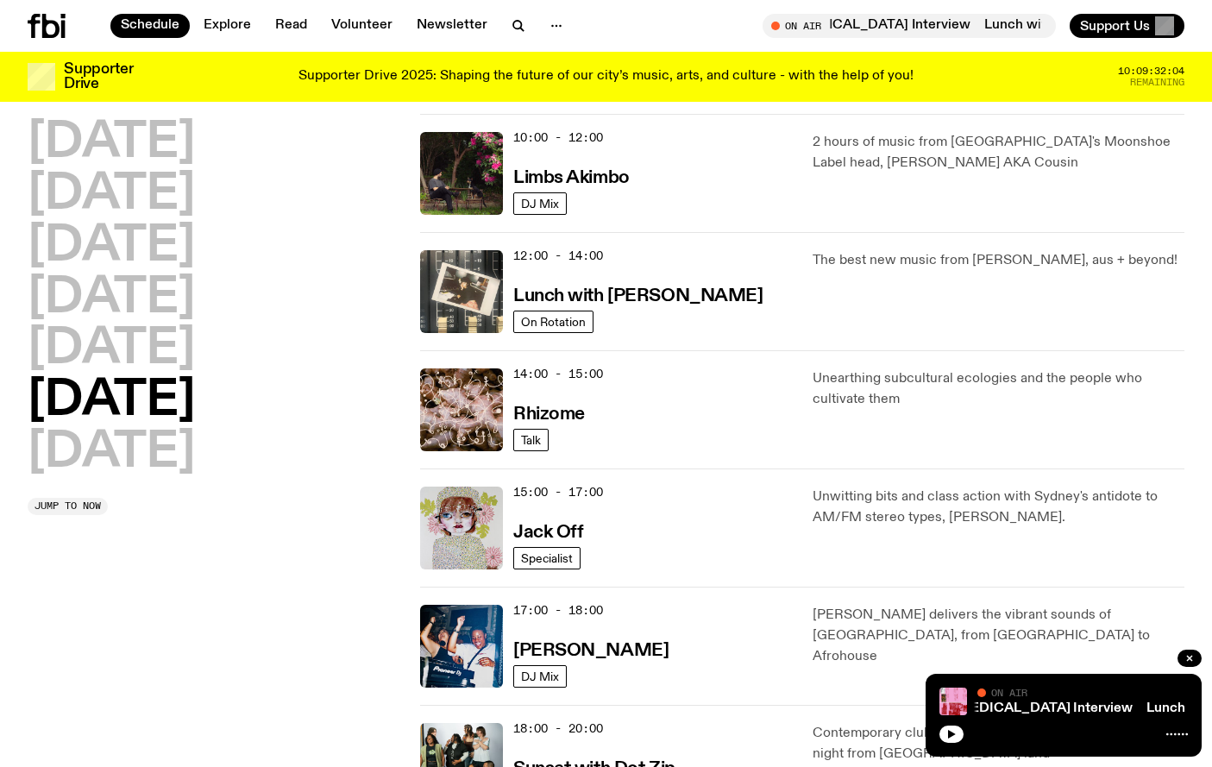
scroll to position [0, 0]
